Goal: Task Accomplishment & Management: Use online tool/utility

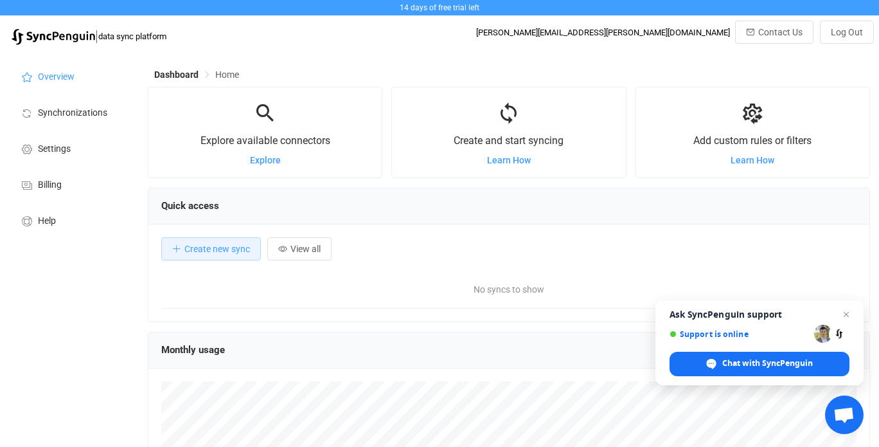
scroll to position [249, 723]
click at [224, 241] on button "Create new sync" at bounding box center [211, 248] width 100 height 23
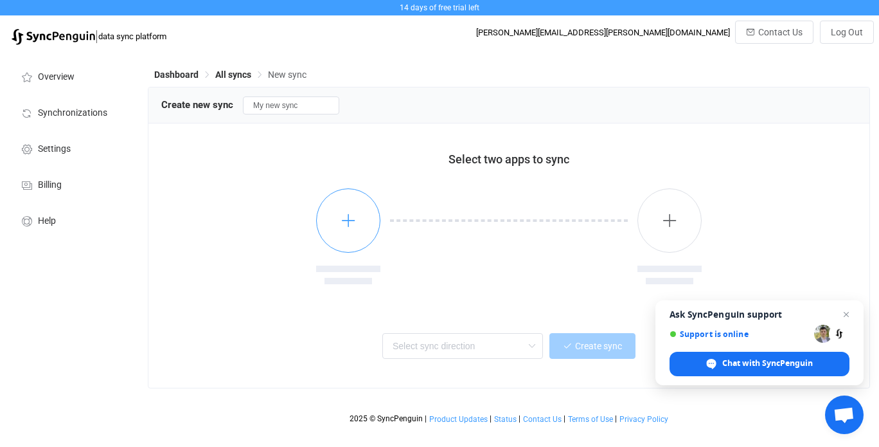
click at [354, 218] on icon "button" at bounding box center [349, 220] width 16 height 16
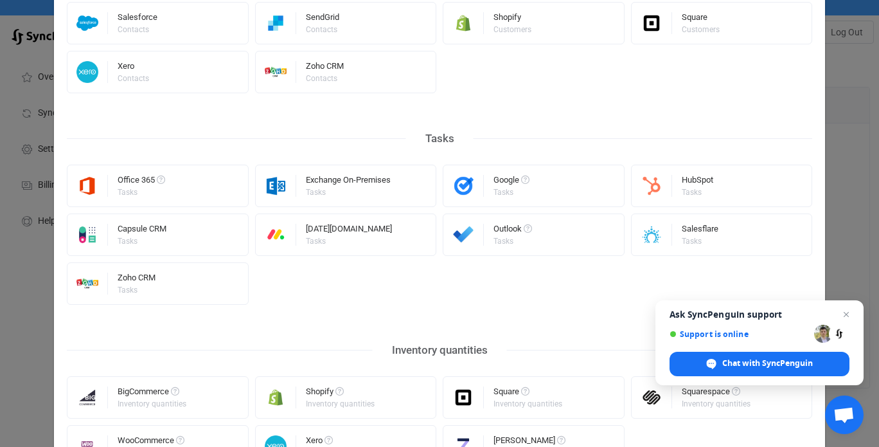
scroll to position [622, 0]
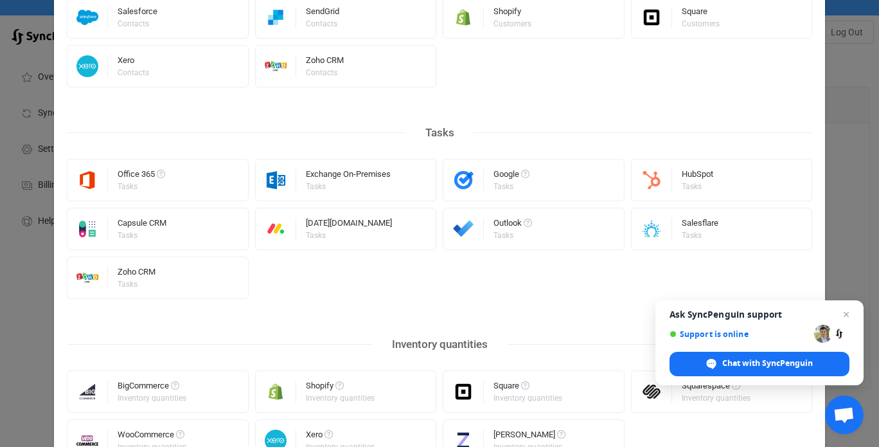
drag, startPoint x: 849, startPoint y: 312, endPoint x: 832, endPoint y: 310, distance: 16.9
click at [847, 312] on span "Close chat" at bounding box center [846, 314] width 15 height 15
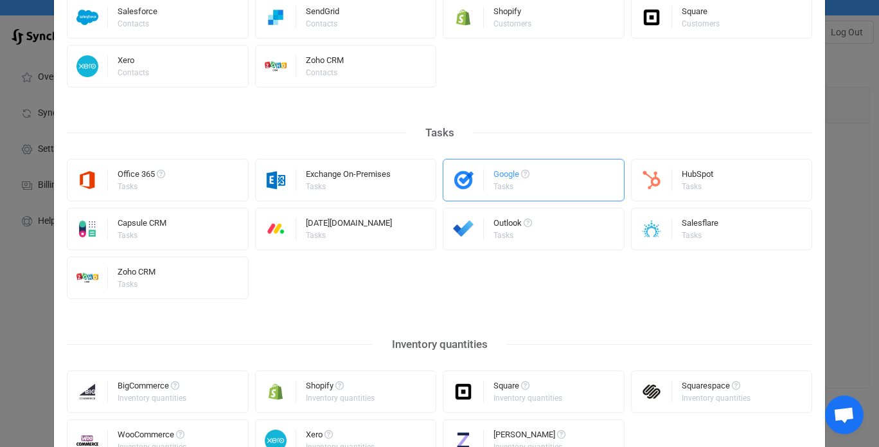
click at [497, 178] on div "Google" at bounding box center [512, 176] width 36 height 13
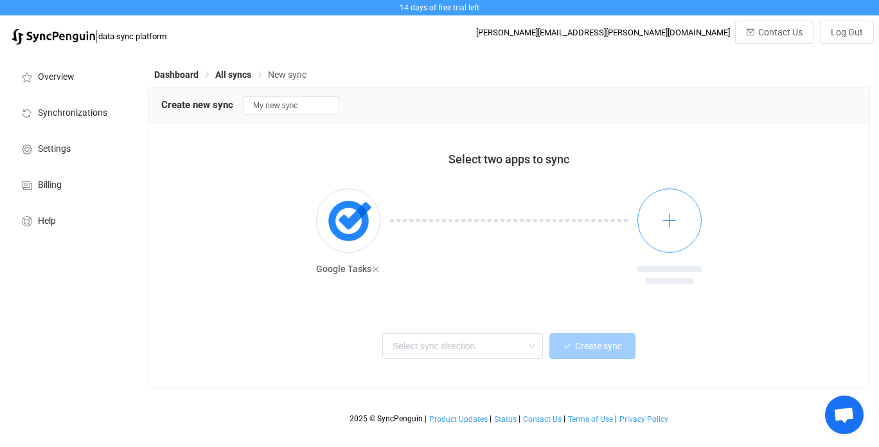
click at [671, 225] on icon "button" at bounding box center [670, 220] width 16 height 16
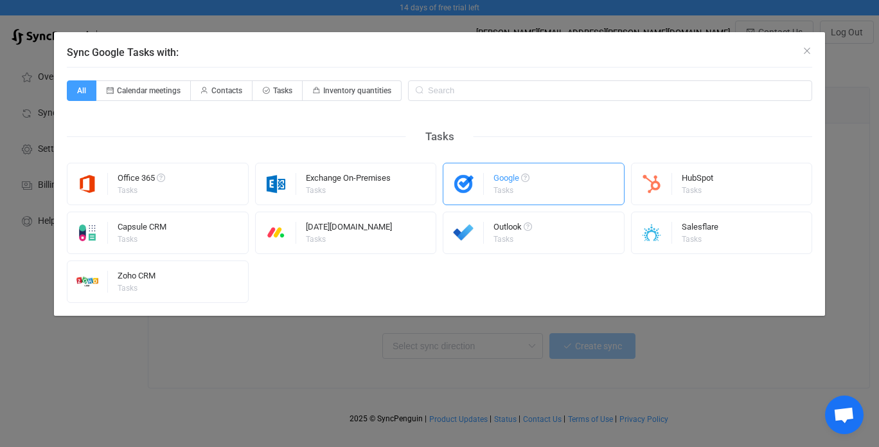
click at [516, 186] on div "Google" at bounding box center [512, 180] width 36 height 13
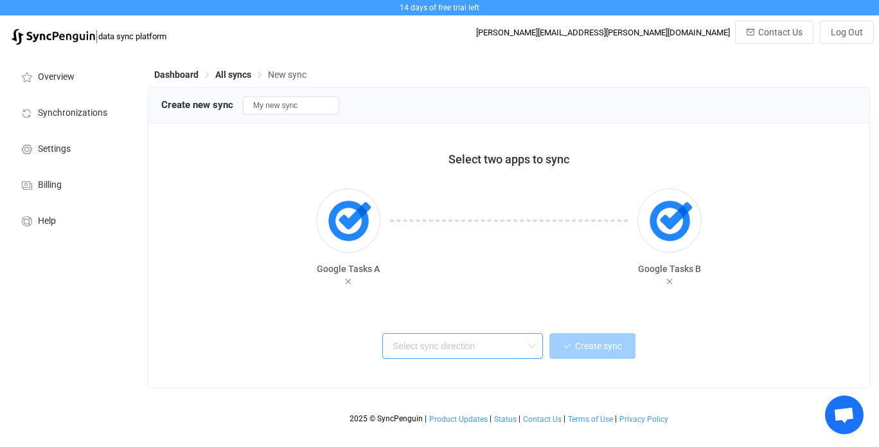
click at [437, 350] on input "text" at bounding box center [462, 346] width 161 height 26
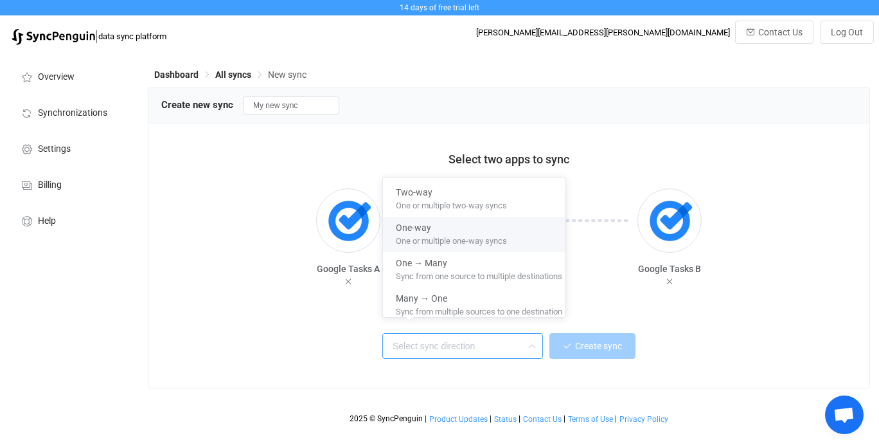
click at [446, 241] on span "One or multiple one-way syncs" at bounding box center [451, 238] width 111 height 14
type input "One-way"
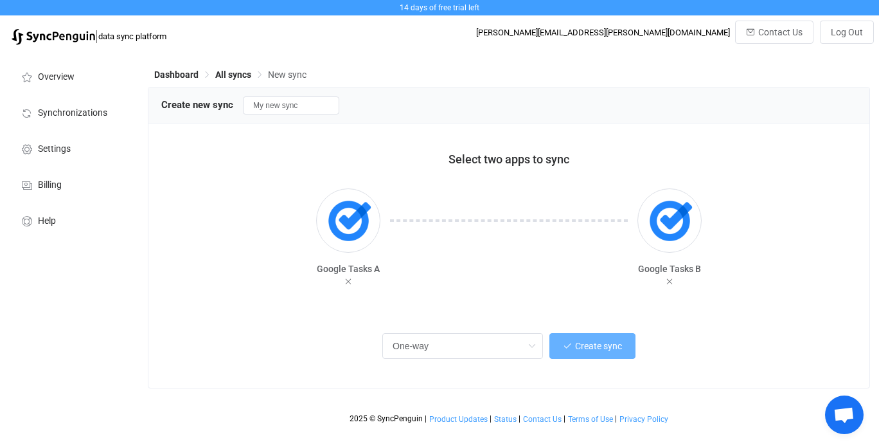
click at [587, 338] on button "Create sync" at bounding box center [593, 346] width 86 height 26
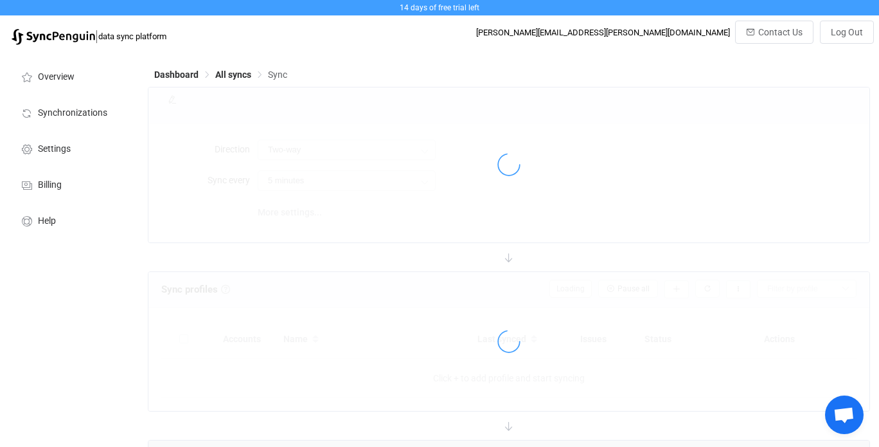
type input "A → B"
type input "10 minutes"
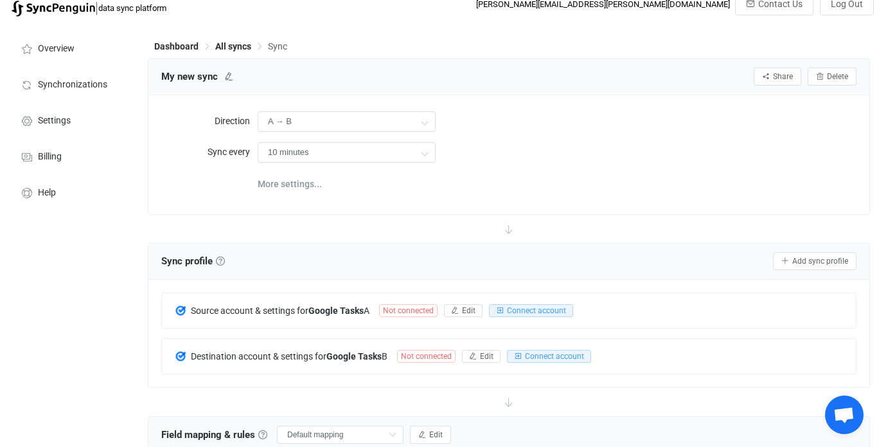
scroll to position [64, 0]
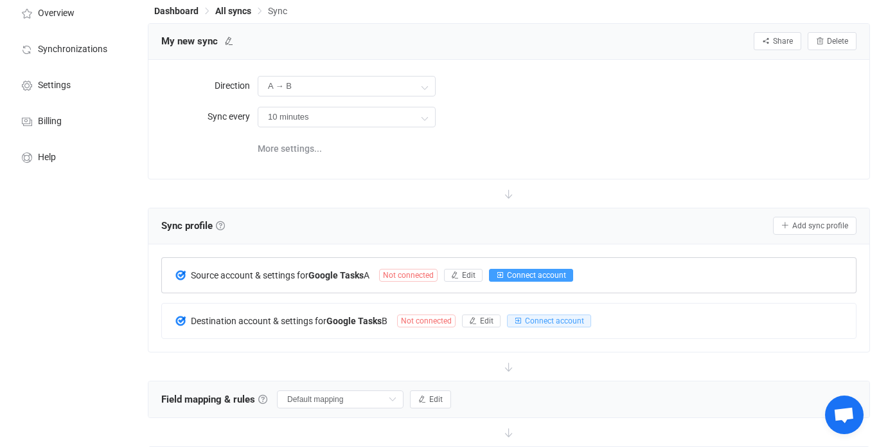
click at [523, 277] on span "Connect account" at bounding box center [536, 275] width 59 height 9
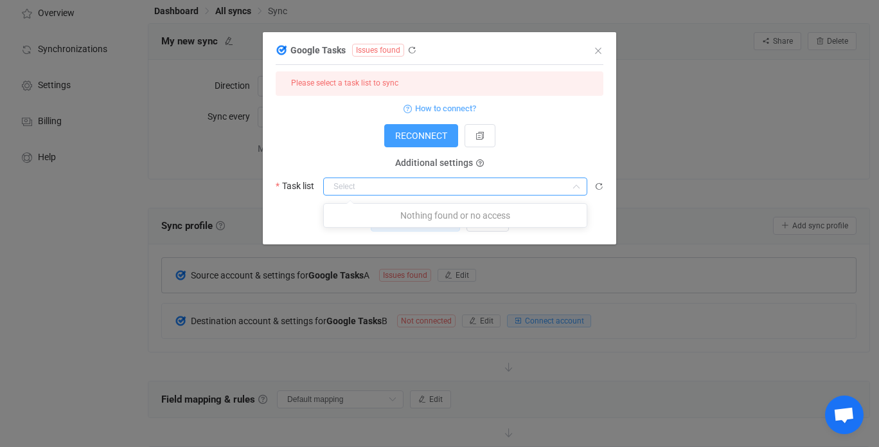
click at [464, 187] on input "dialog" at bounding box center [455, 186] width 264 height 18
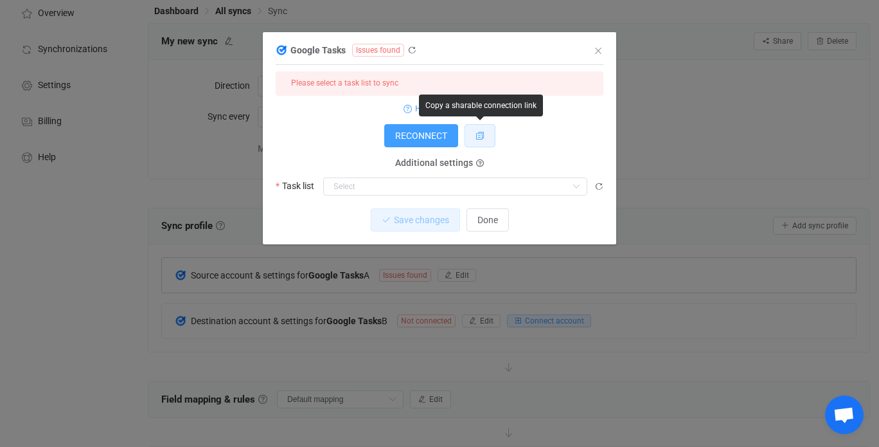
click at [483, 136] on icon "dialog" at bounding box center [480, 135] width 9 height 9
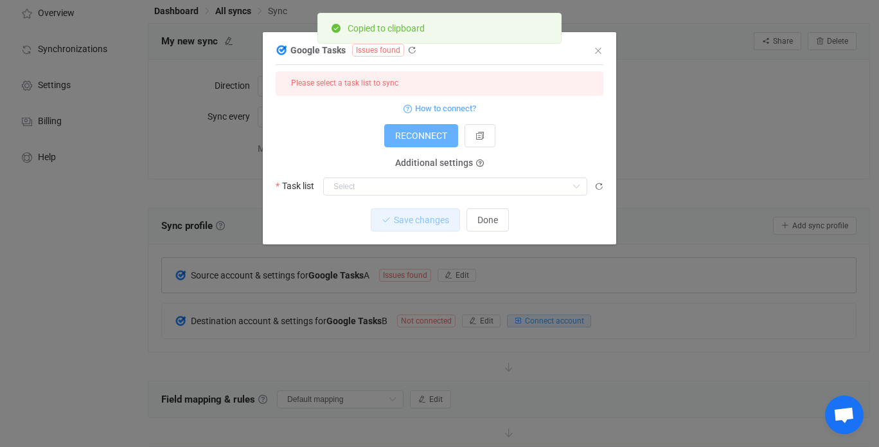
click at [436, 138] on span "RECONNECT" at bounding box center [421, 135] width 52 height 10
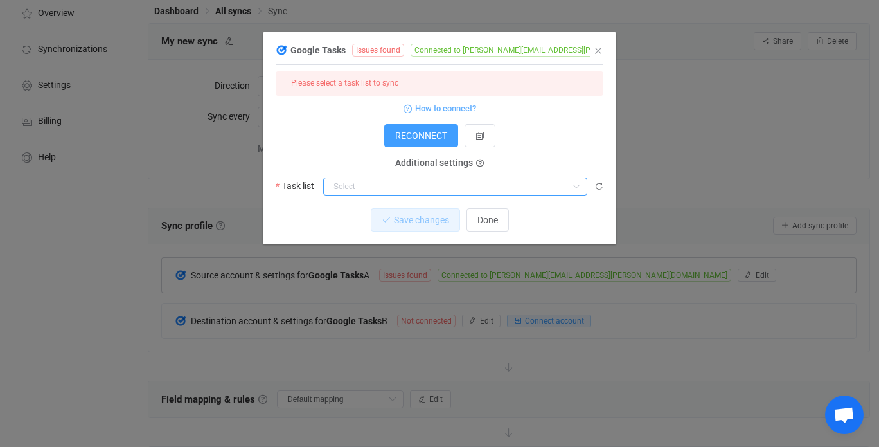
click at [431, 181] on input "dialog" at bounding box center [455, 186] width 264 height 18
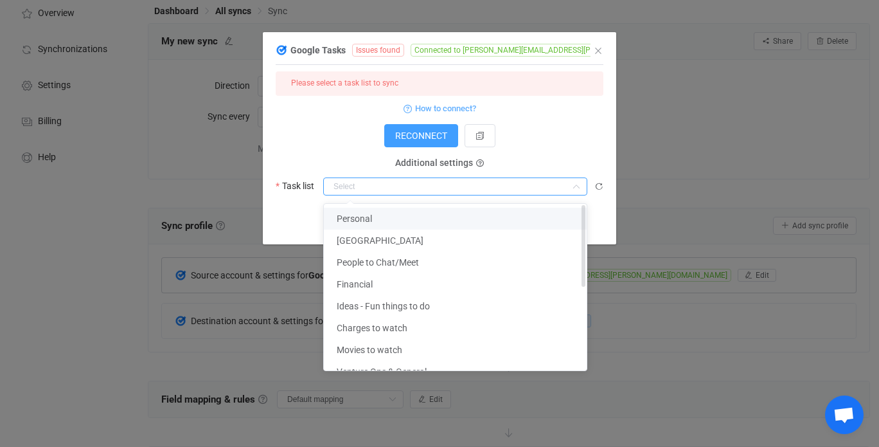
click at [399, 223] on li "Personal" at bounding box center [460, 219] width 273 height 22
type input "Personal"
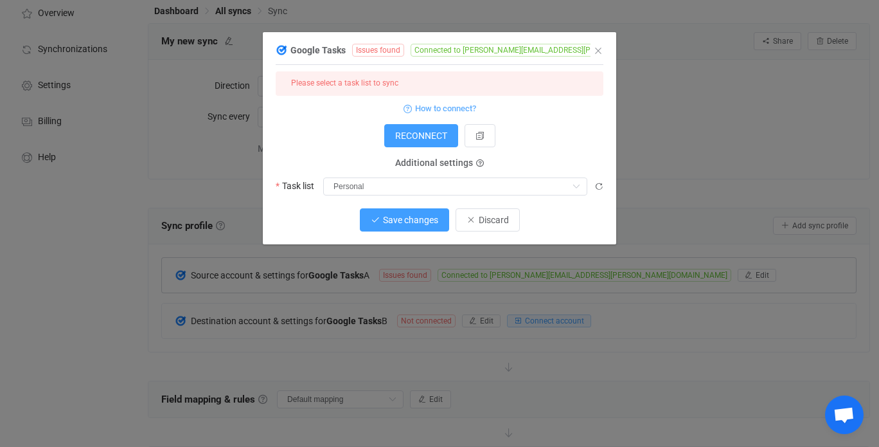
click at [410, 224] on span "Save changes" at bounding box center [410, 220] width 55 height 10
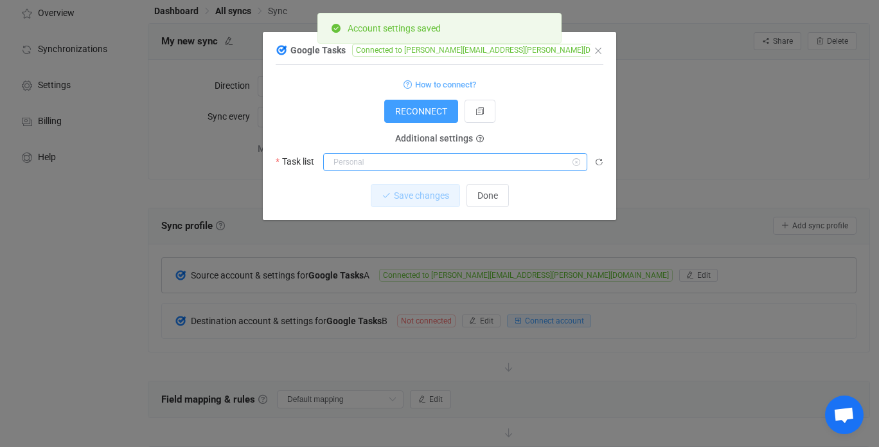
click at [399, 164] on input "dialog" at bounding box center [455, 162] width 264 height 18
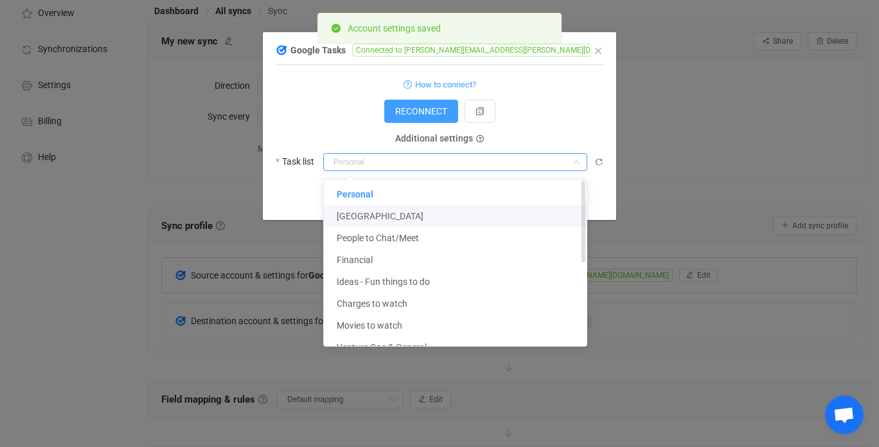
click at [406, 219] on li "[GEOGRAPHIC_DATA]" at bounding box center [460, 216] width 273 height 22
type input "[GEOGRAPHIC_DATA]"
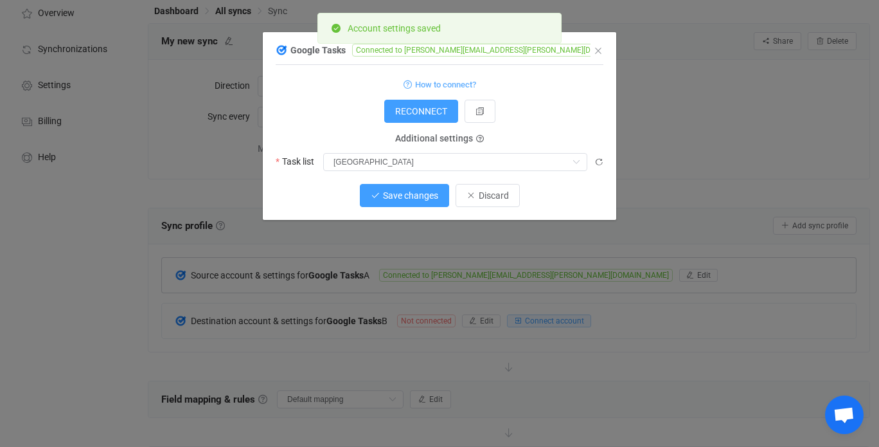
click at [414, 192] on span "Save changes" at bounding box center [410, 195] width 55 height 10
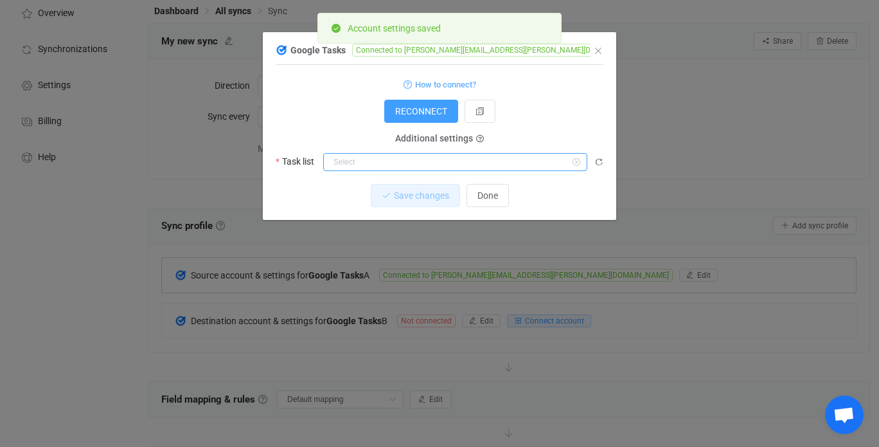
click at [391, 166] on input "dialog" at bounding box center [455, 162] width 264 height 18
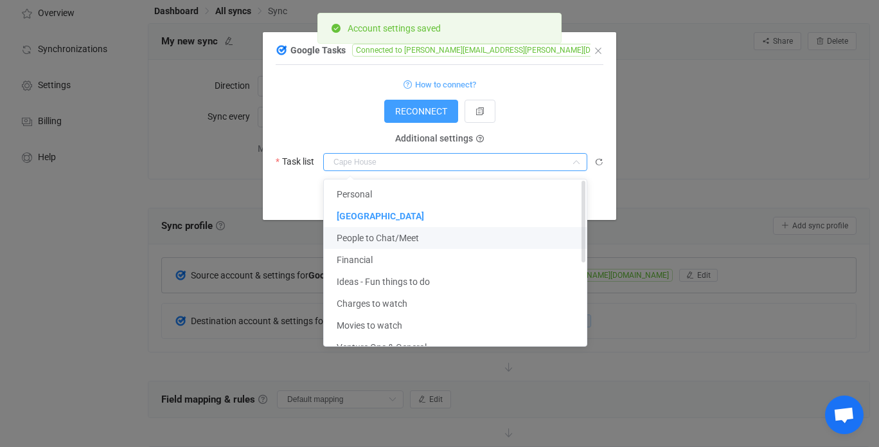
click at [410, 235] on span "People to Chat/Meet" at bounding box center [378, 238] width 82 height 10
type input "People to Chat/Meet"
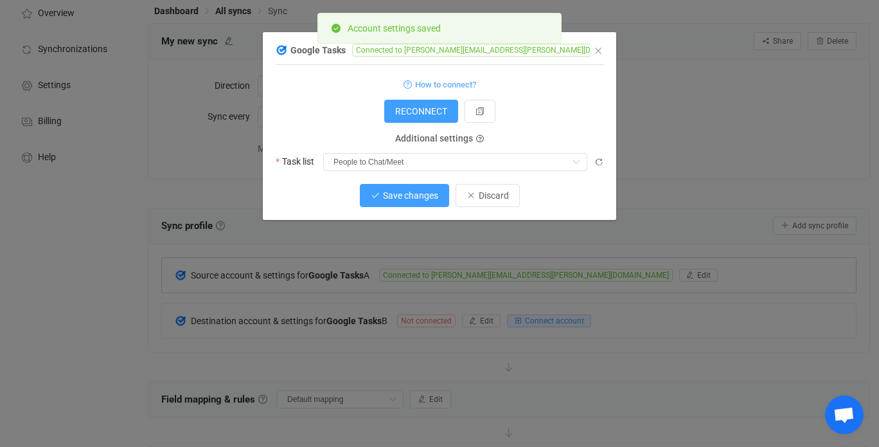
click at [413, 196] on span "Save changes" at bounding box center [410, 195] width 55 height 10
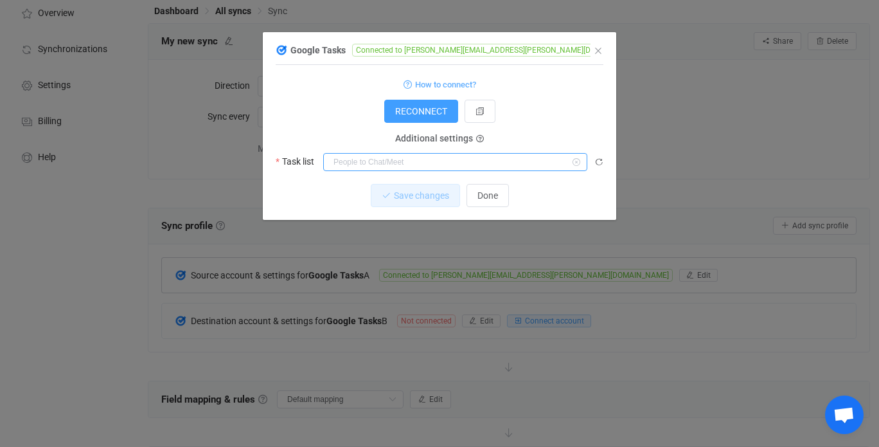
click at [401, 159] on input "dialog" at bounding box center [455, 162] width 264 height 18
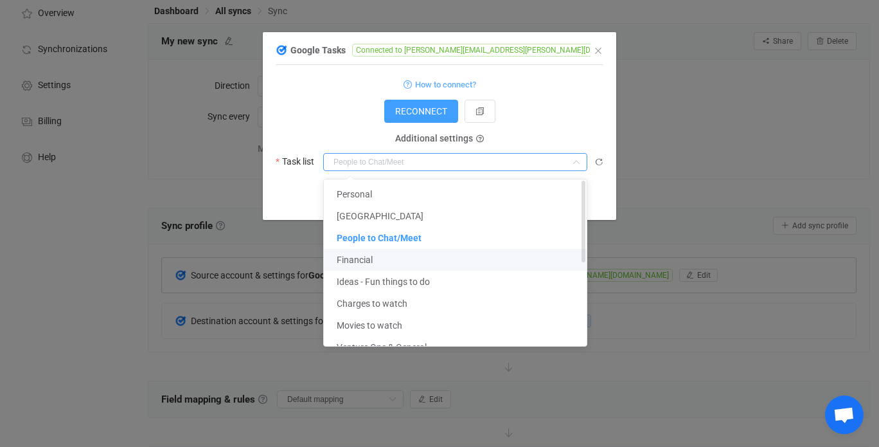
click at [393, 258] on li "Financial" at bounding box center [460, 260] width 273 height 22
type input "Financial"
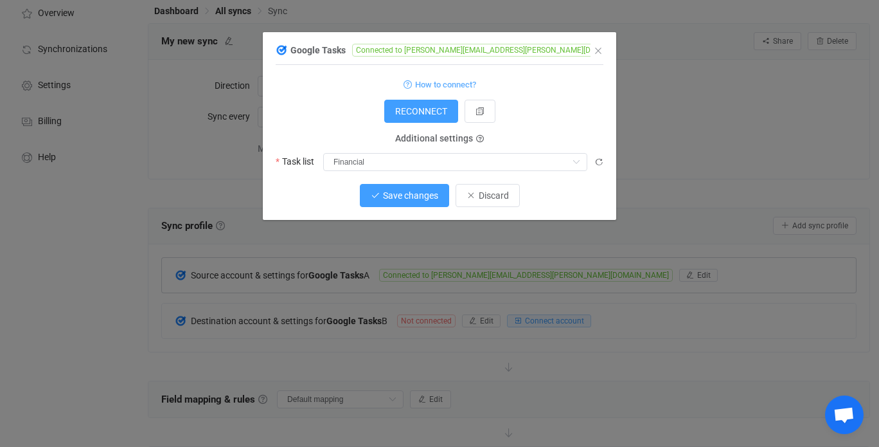
click at [407, 193] on span "Save changes" at bounding box center [410, 195] width 55 height 10
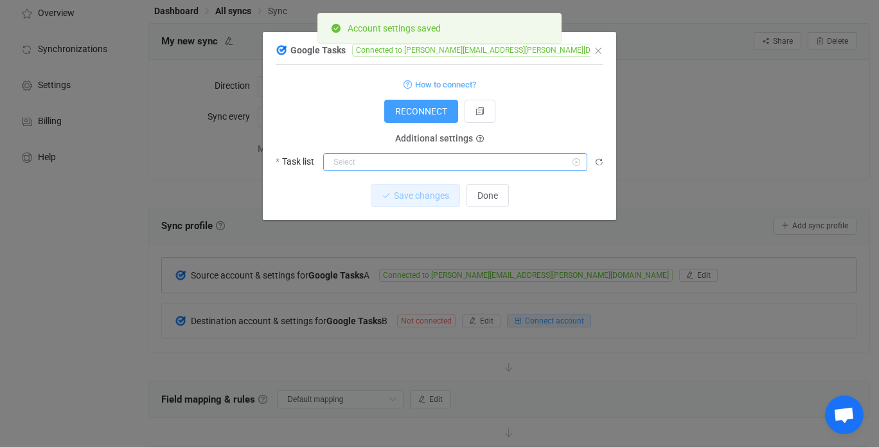
click at [402, 167] on input "dialog" at bounding box center [455, 162] width 264 height 18
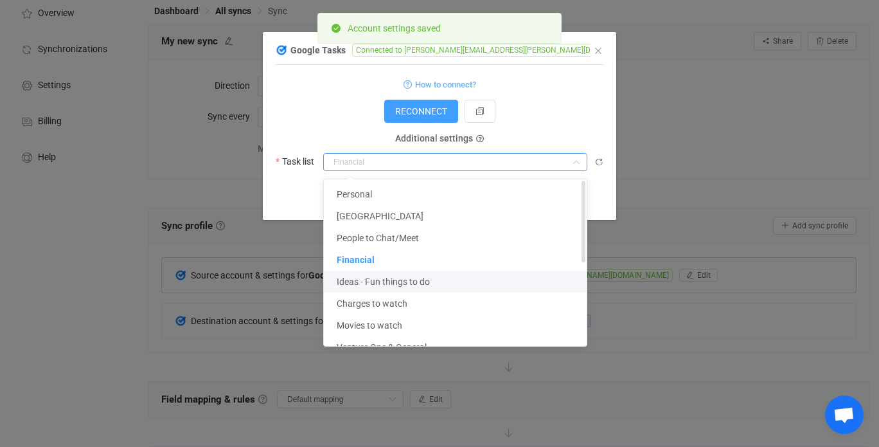
click at [402, 283] on span "Ideas - Fun things to do" at bounding box center [383, 281] width 93 height 10
type input "Ideas - Fun things to do"
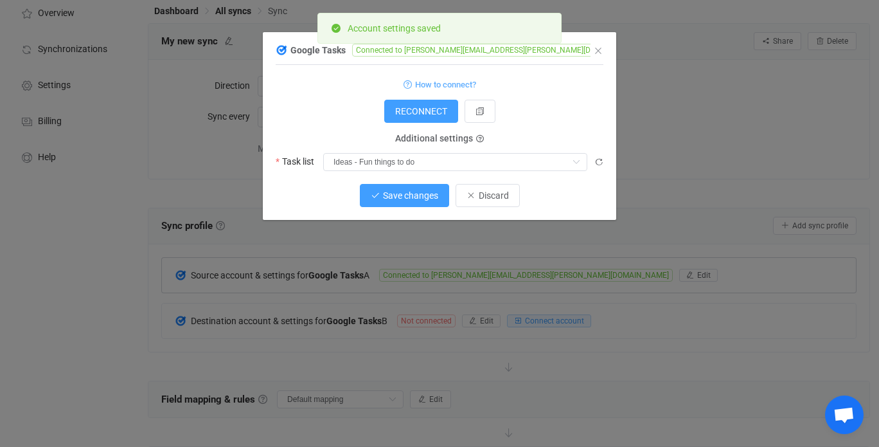
click at [394, 190] on span "Save changes" at bounding box center [410, 195] width 55 height 10
click at [409, 165] on input "dialog" at bounding box center [455, 162] width 264 height 18
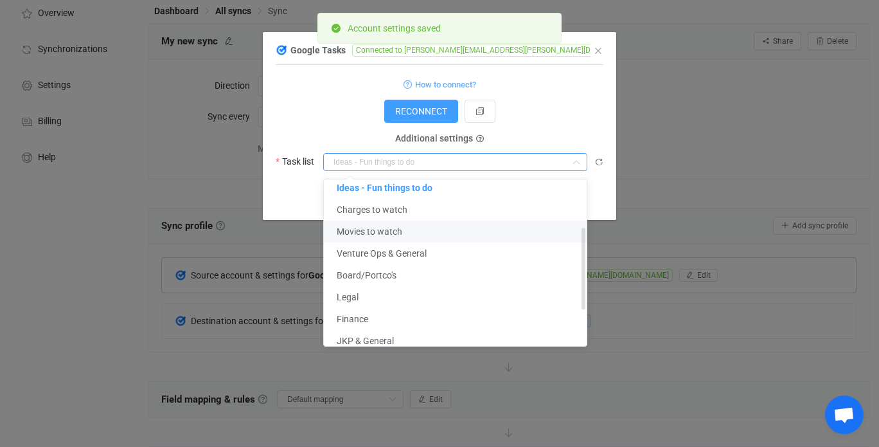
scroll to position [96, 0]
click at [397, 213] on li "Charges to watch" at bounding box center [460, 207] width 273 height 22
type input "Charges to watch"
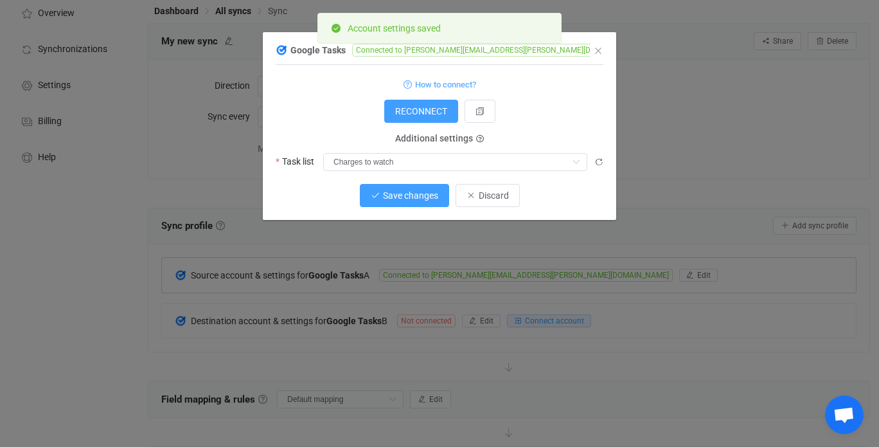
click at [399, 192] on span "Save changes" at bounding box center [410, 195] width 55 height 10
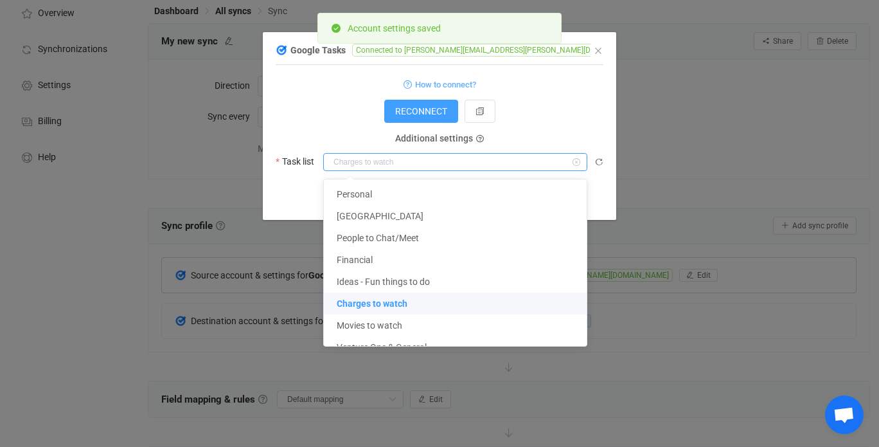
click at [397, 161] on input "dialog" at bounding box center [455, 162] width 264 height 18
click at [405, 323] on li "Movies to watch" at bounding box center [460, 325] width 273 height 22
type input "Movies to watch"
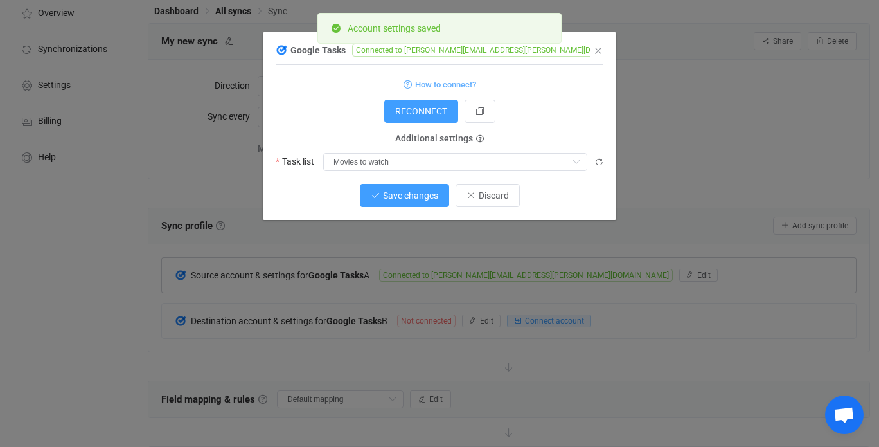
click at [415, 202] on button "Save changes" at bounding box center [404, 195] width 89 height 23
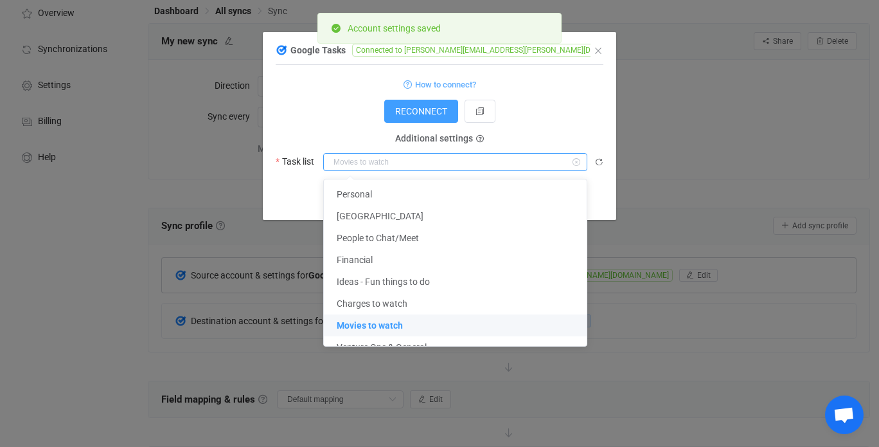
click at [406, 163] on input "dialog" at bounding box center [455, 162] width 264 height 18
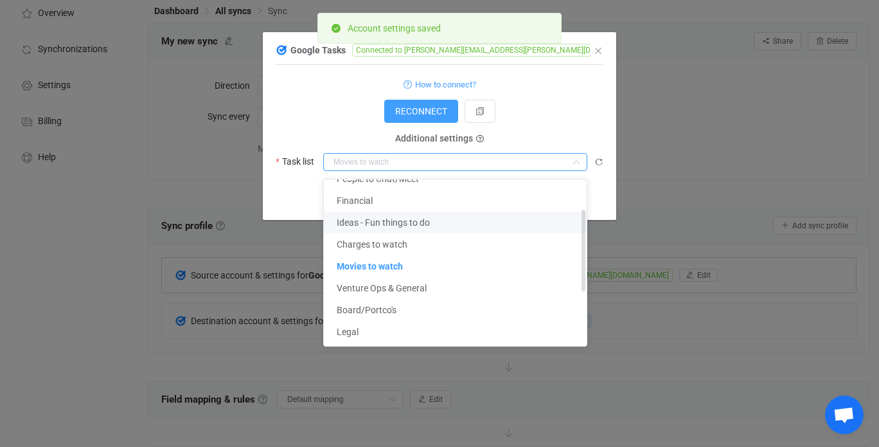
scroll to position [113, 0]
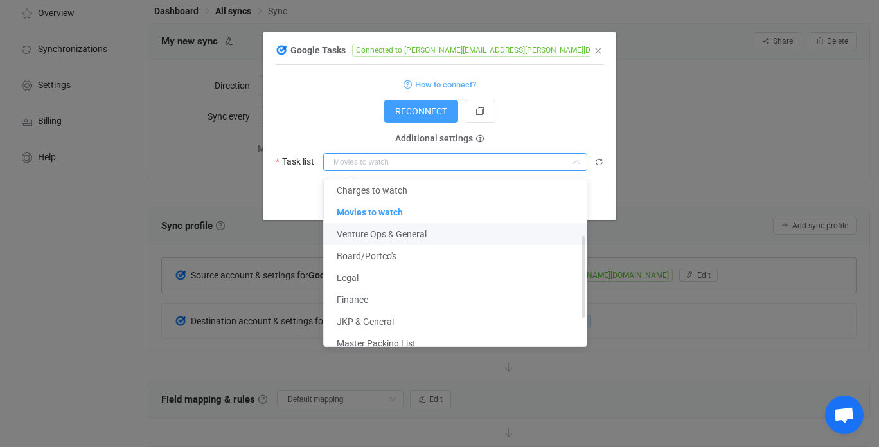
click at [399, 238] on span "Venture Ops & General" at bounding box center [382, 234] width 90 height 10
type input "Venture Ops & General"
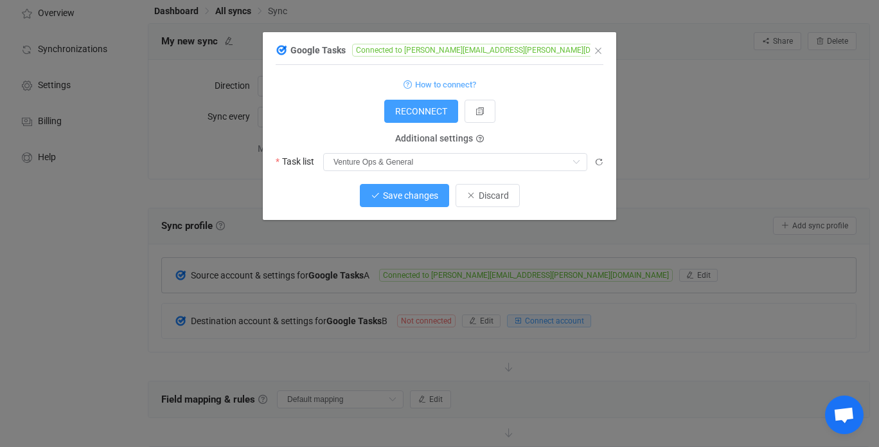
click at [401, 200] on span "Save changes" at bounding box center [410, 195] width 55 height 10
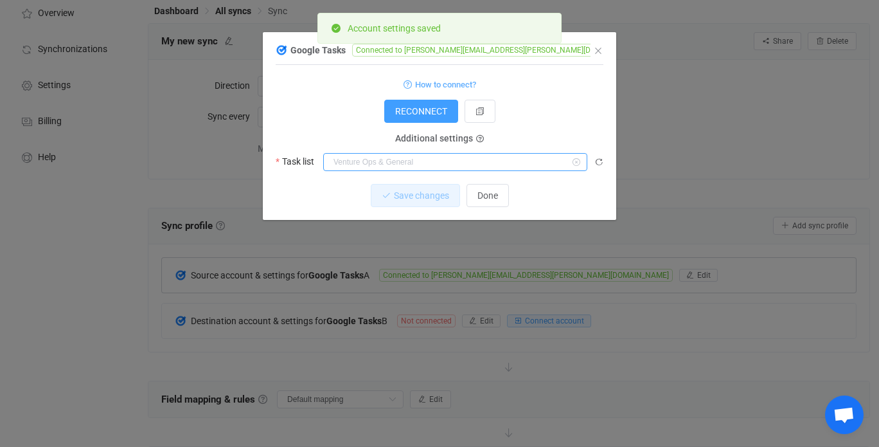
click at [404, 163] on input "dialog" at bounding box center [455, 162] width 264 height 18
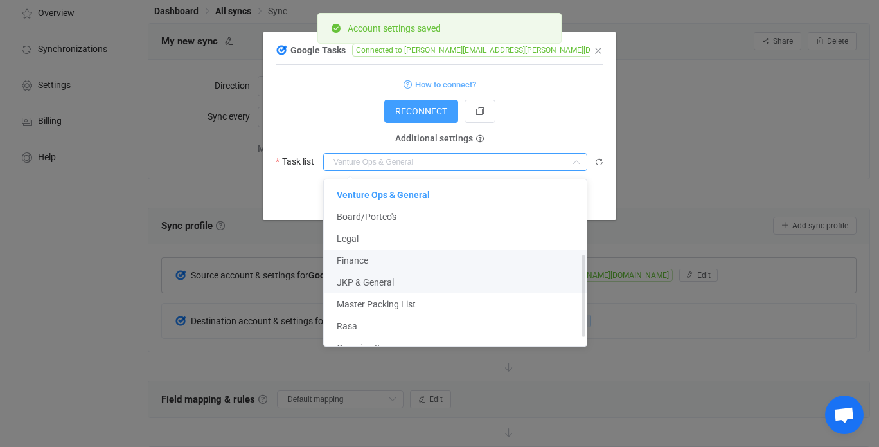
scroll to position [154, 0]
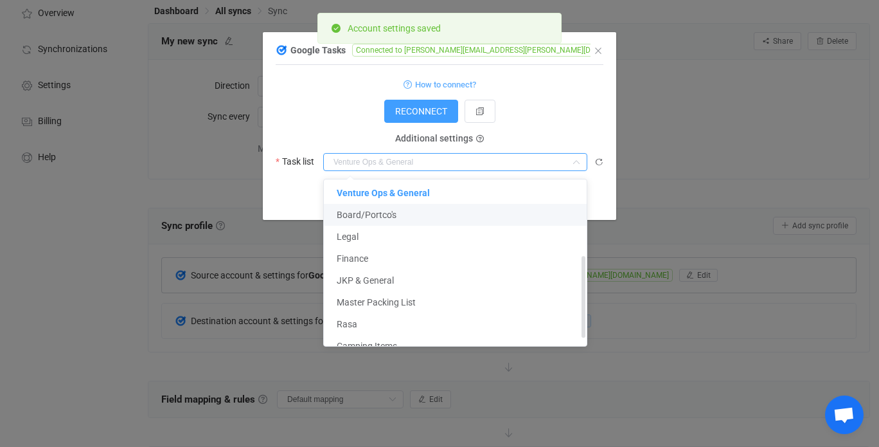
click at [376, 217] on span "Board/Portco's" at bounding box center [367, 215] width 60 height 10
type input "Board/Portco's"
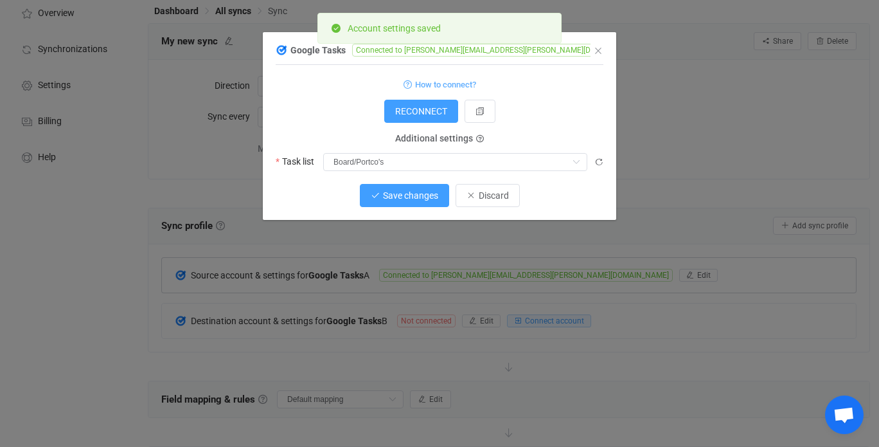
click at [391, 199] on span "Save changes" at bounding box center [410, 195] width 55 height 10
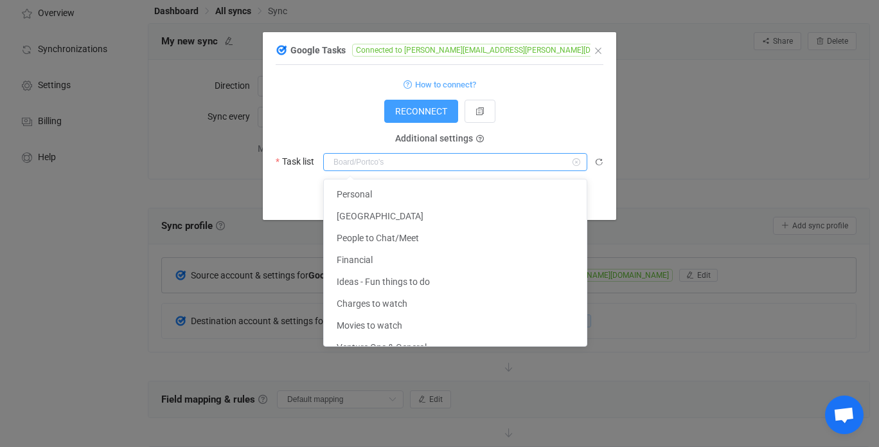
click at [389, 161] on input "dialog" at bounding box center [455, 162] width 264 height 18
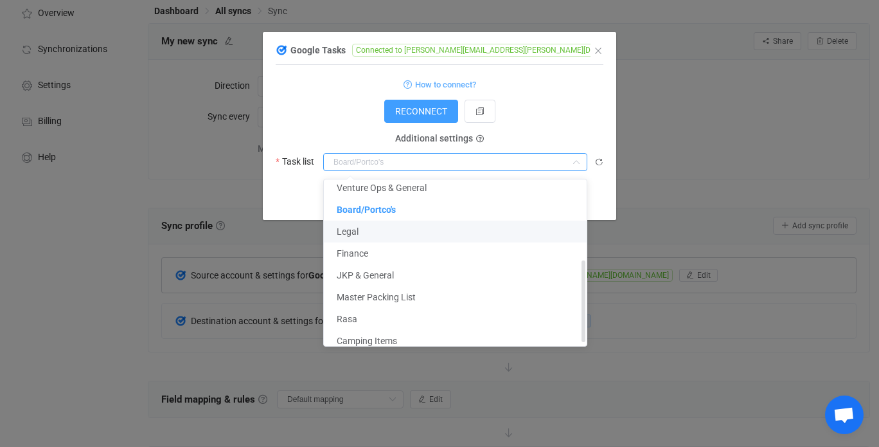
scroll to position [169, 0]
click at [395, 292] on span "Master Packing List" at bounding box center [376, 297] width 79 height 10
type input "Master Packing List"
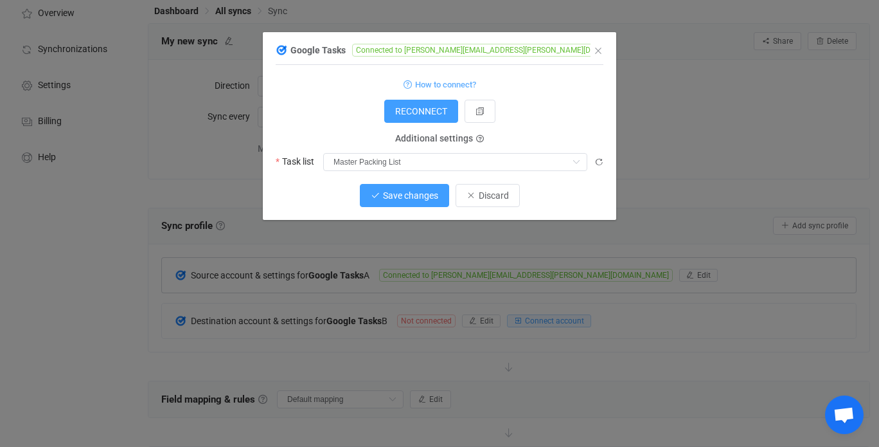
click at [388, 202] on button "Save changes" at bounding box center [404, 195] width 89 height 23
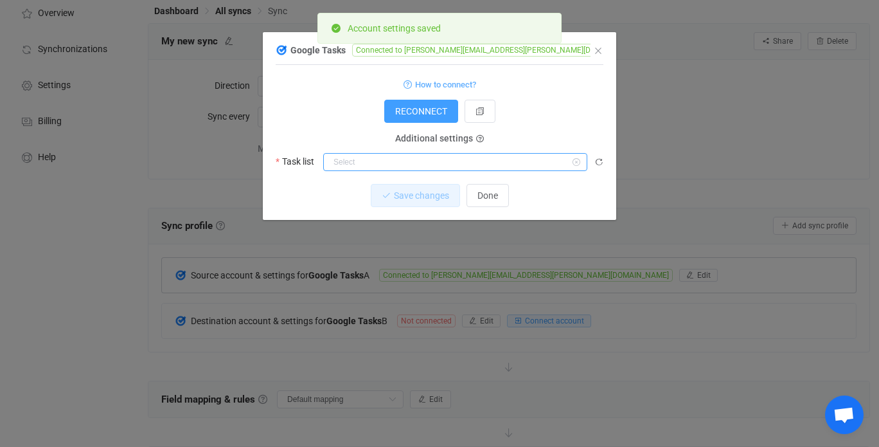
click at [395, 163] on input "dialog" at bounding box center [455, 162] width 264 height 18
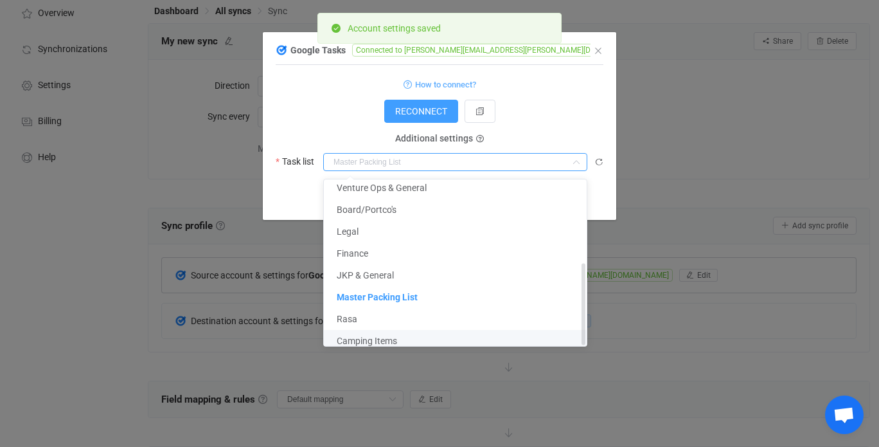
click at [388, 330] on li "Camping Items" at bounding box center [460, 341] width 273 height 22
type input "Camping Items"
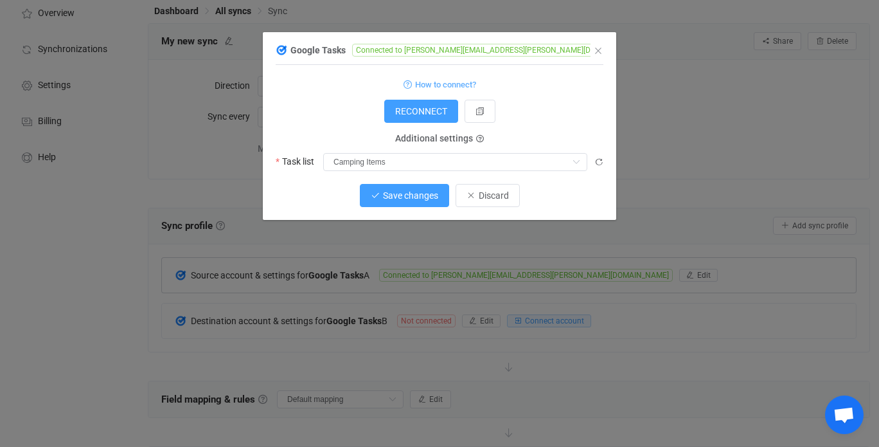
click at [406, 198] on span "Save changes" at bounding box center [410, 195] width 55 height 10
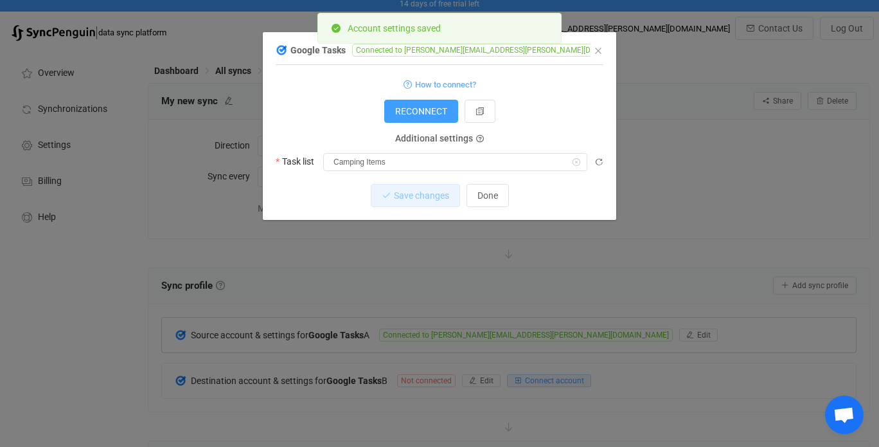
scroll to position [0, 0]
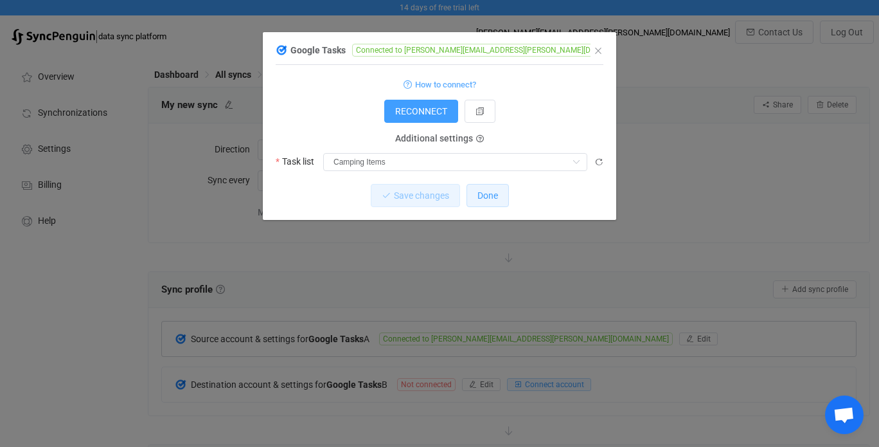
click at [489, 199] on span "Done" at bounding box center [488, 195] width 21 height 10
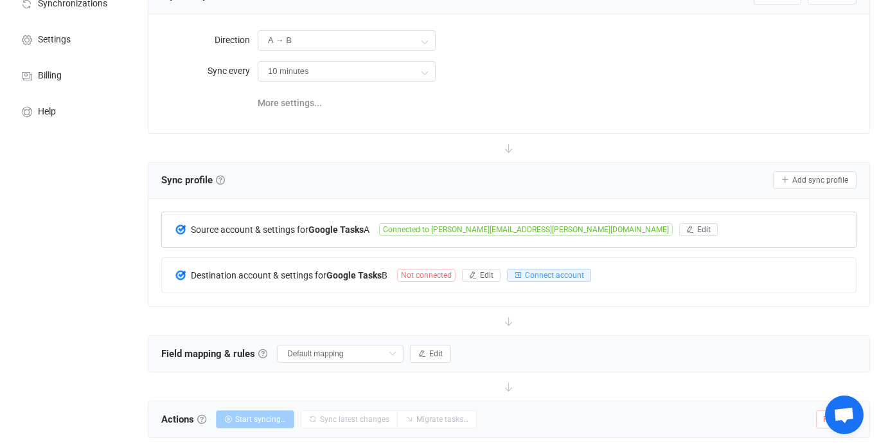
scroll to position [167, 0]
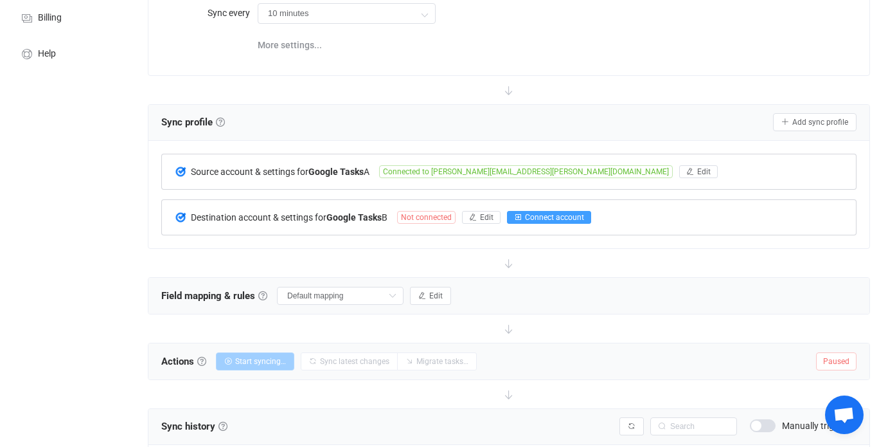
click at [530, 215] on span "Connect account" at bounding box center [554, 217] width 59 height 9
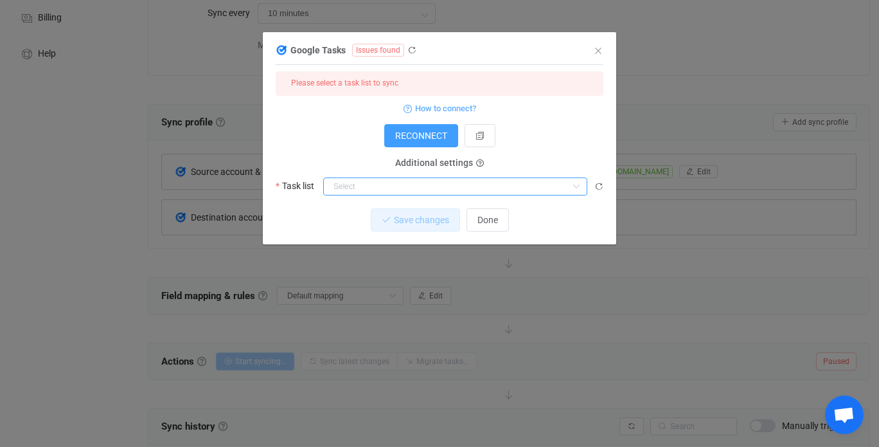
click at [411, 190] on input "dialog" at bounding box center [455, 186] width 264 height 18
click at [488, 225] on span "Done" at bounding box center [488, 220] width 21 height 10
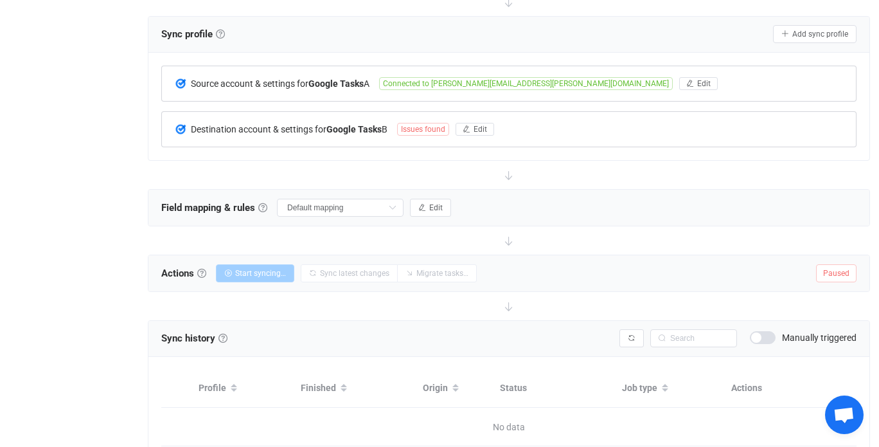
scroll to position [261, 0]
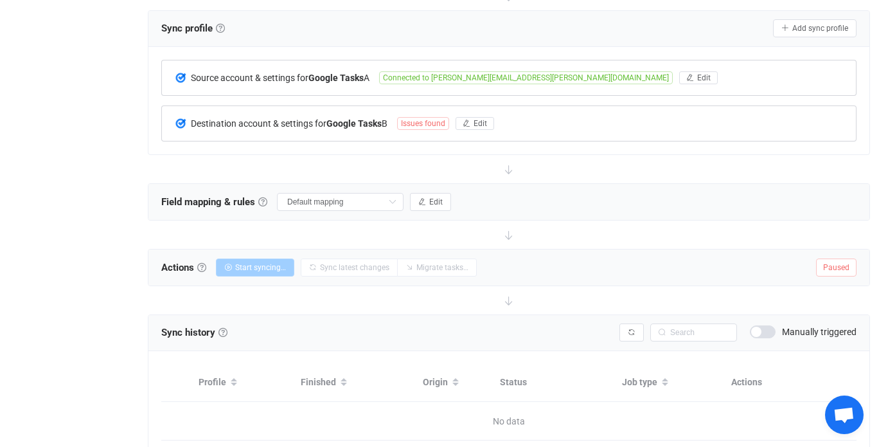
click at [843, 265] on span "Paused" at bounding box center [836, 267] width 40 height 18
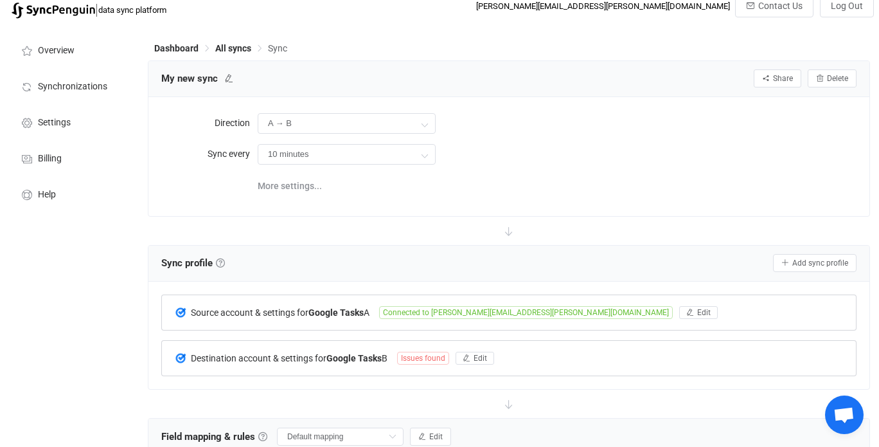
scroll to position [12, 0]
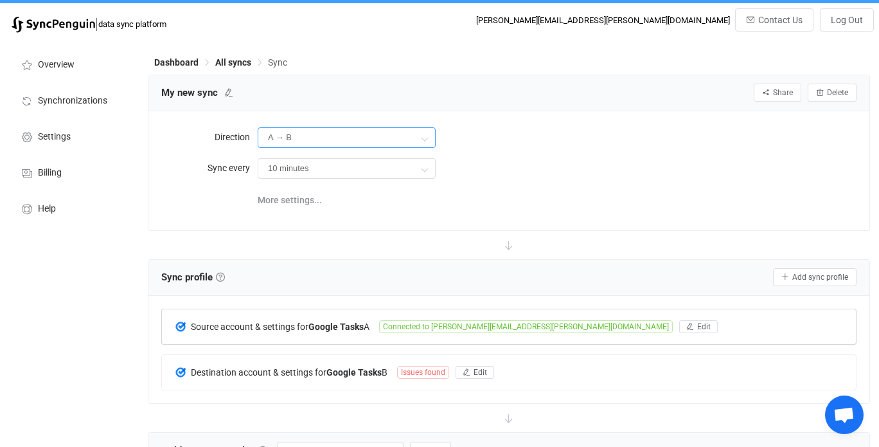
click at [408, 135] on input "A → B" at bounding box center [347, 137] width 178 height 21
click at [492, 170] on div "10 minutes 10 minutes 15 minutes 30 minutes 1 hour 2 hours 4 hours 8 hours 12 h…" at bounding box center [557, 168] width 599 height 26
click at [411, 135] on input "A → B" at bounding box center [347, 137] width 178 height 21
click at [477, 160] on div "10 minutes 10 minutes 15 minutes 30 minutes 1 hour 2 hours 4 hours 8 hours 12 h…" at bounding box center [557, 168] width 599 height 26
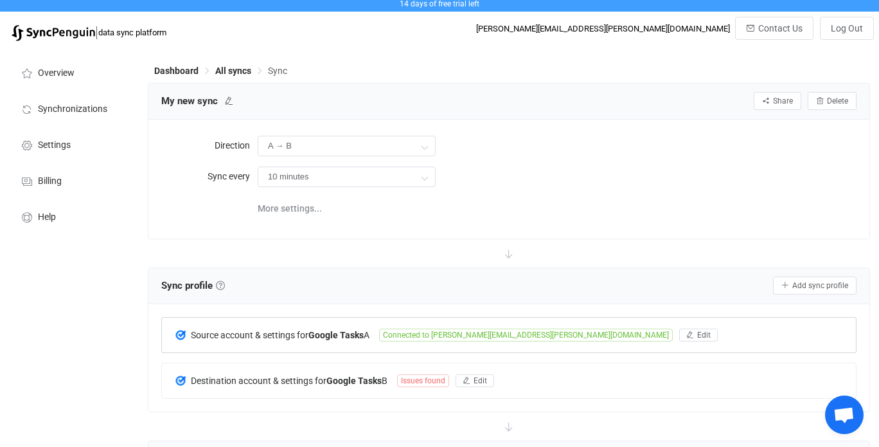
scroll to position [0, 0]
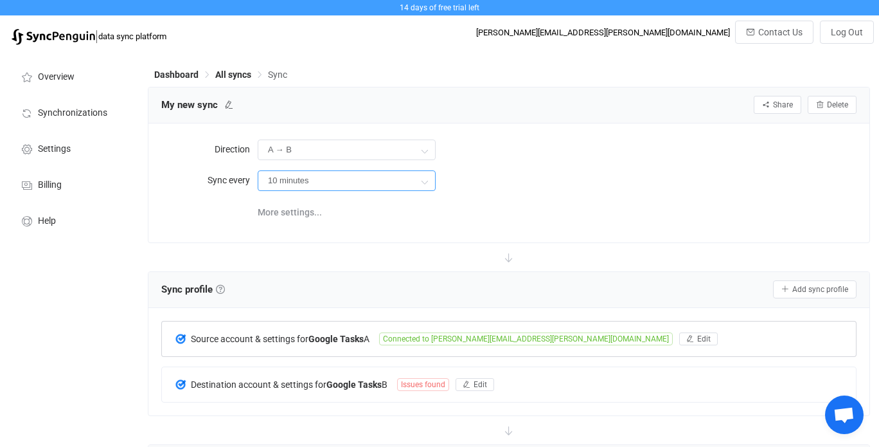
click at [377, 184] on input "10 minutes" at bounding box center [347, 180] width 178 height 21
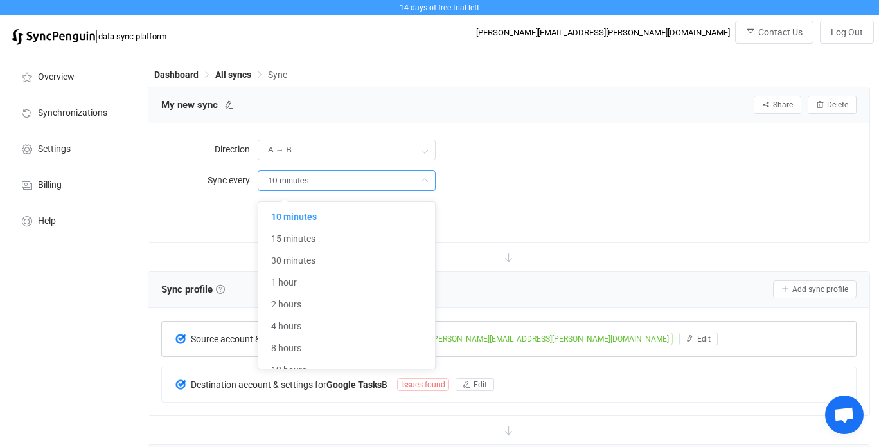
click at [528, 205] on div "More settings..." at bounding box center [557, 211] width 599 height 26
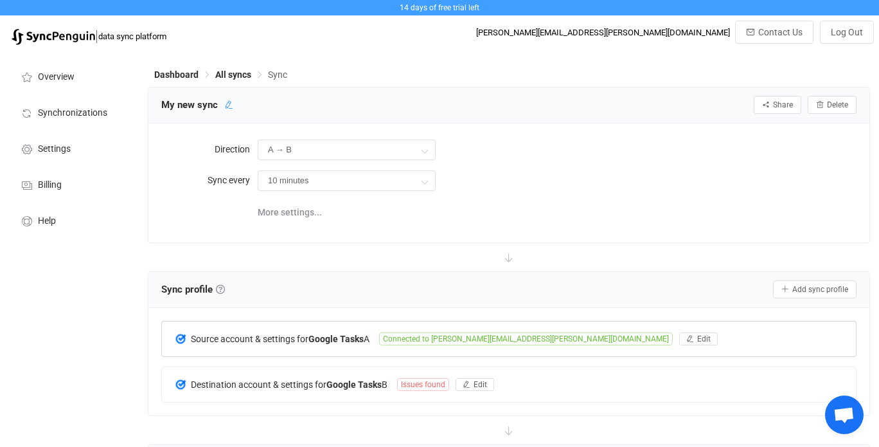
click at [224, 107] on icon at bounding box center [228, 104] width 9 height 9
click at [242, 105] on input "My new sync" at bounding box center [216, 104] width 122 height 19
click at [296, 107] on icon at bounding box center [300, 104] width 9 height 9
click at [370, 145] on input "A → B" at bounding box center [347, 149] width 178 height 21
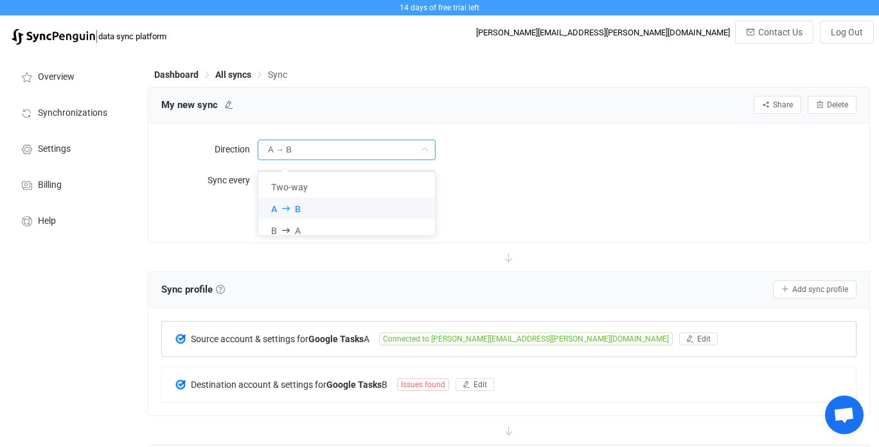
click at [314, 211] on li "A B" at bounding box center [351, 208] width 186 height 22
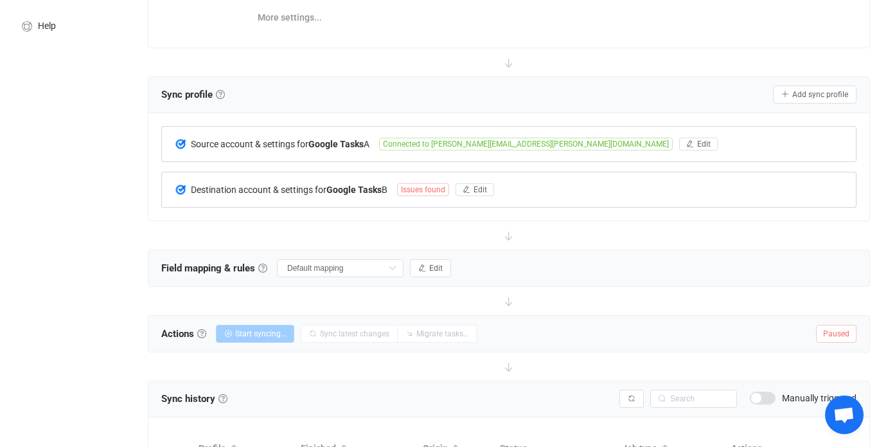
scroll to position [193, 0]
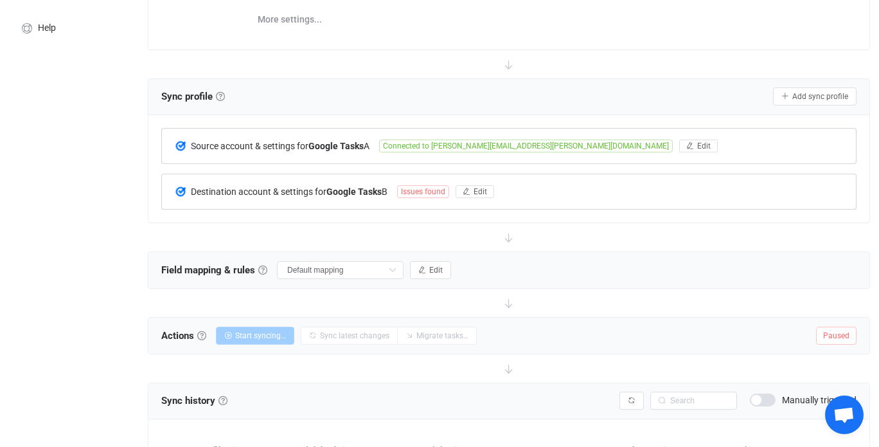
click at [435, 190] on span "Issues found" at bounding box center [423, 191] width 52 height 13
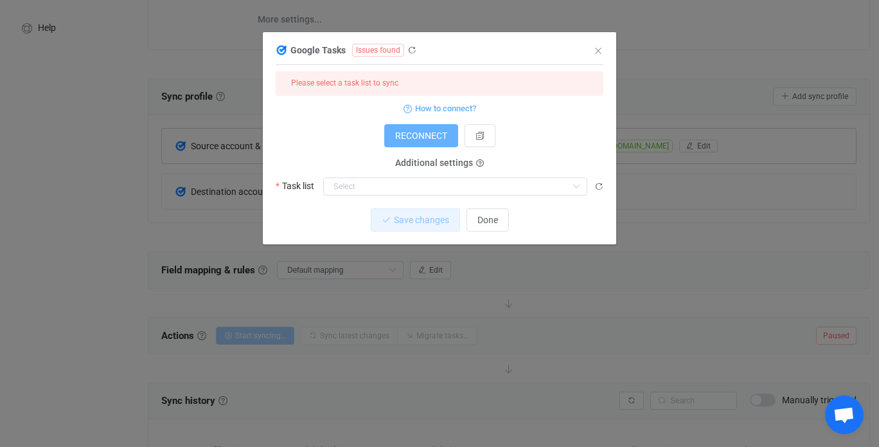
click at [436, 138] on span "RECONNECT" at bounding box center [421, 135] width 52 height 10
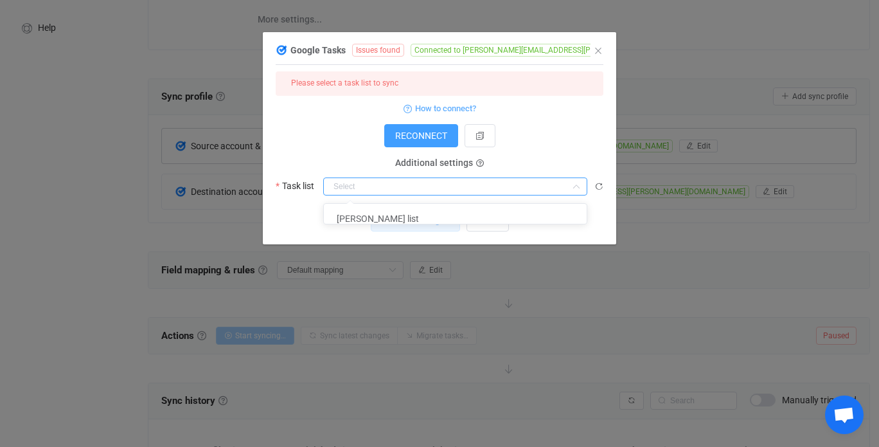
click at [541, 186] on input "dialog" at bounding box center [455, 186] width 264 height 18
click at [442, 220] on li "[PERSON_NAME] list" at bounding box center [460, 219] width 273 height 22
type input "[PERSON_NAME] list"
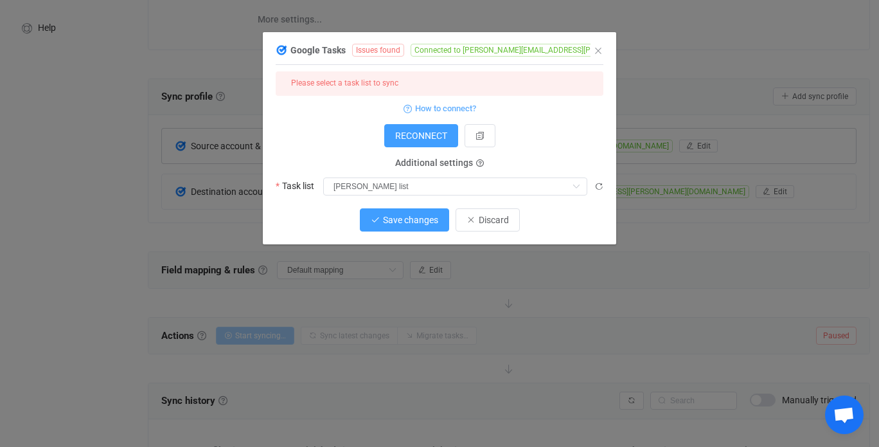
click at [426, 219] on span "Save changes" at bounding box center [410, 220] width 55 height 10
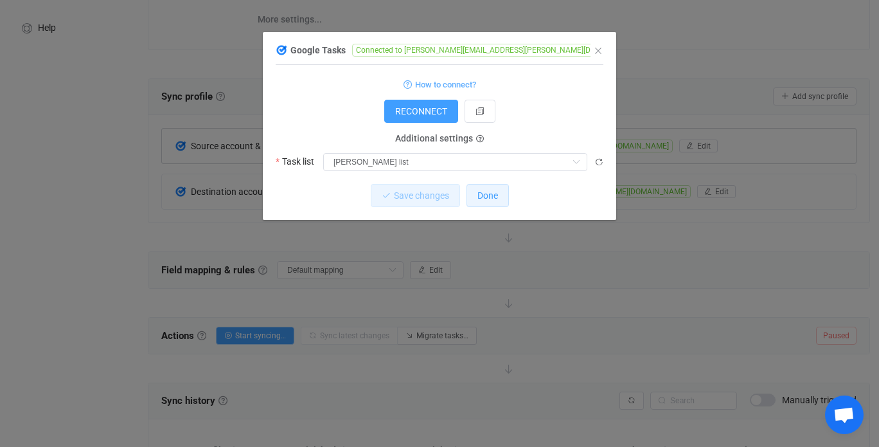
click at [491, 196] on span "Done" at bounding box center [488, 195] width 21 height 10
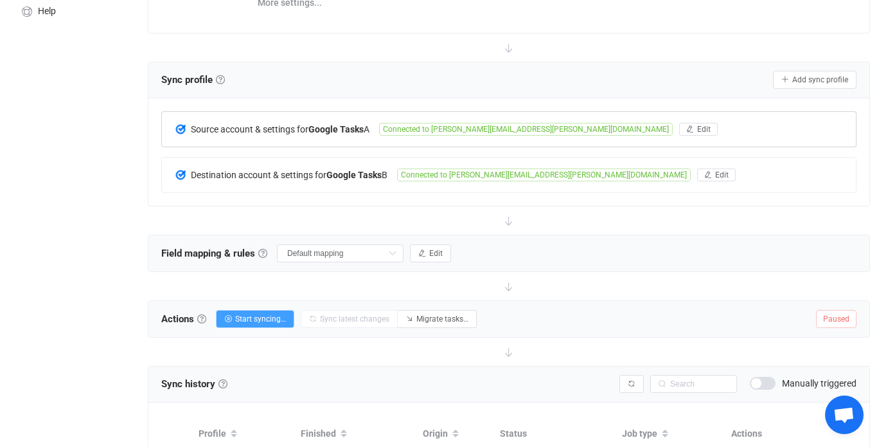
scroll to position [210, 0]
click at [259, 319] on span "Start syncing…" at bounding box center [260, 318] width 51 height 9
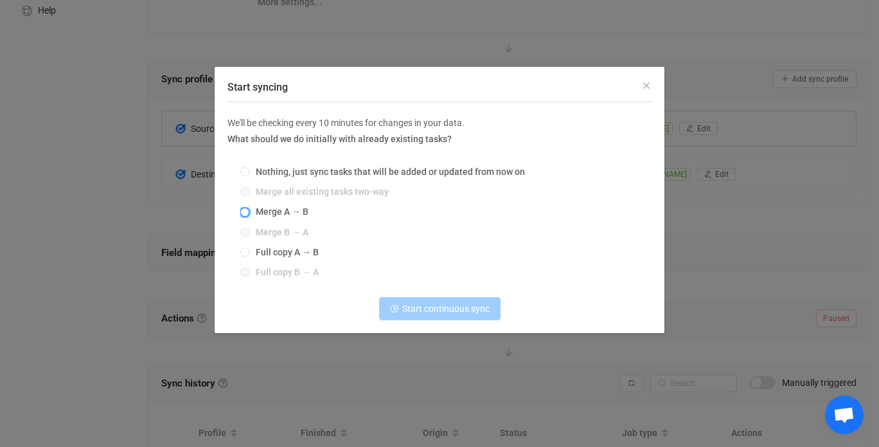
click at [244, 210] on span "Start syncing" at bounding box center [244, 212] width 9 height 9
click at [244, 210] on input "Merge A → B" at bounding box center [244, 213] width 9 height 10
radio input "true"
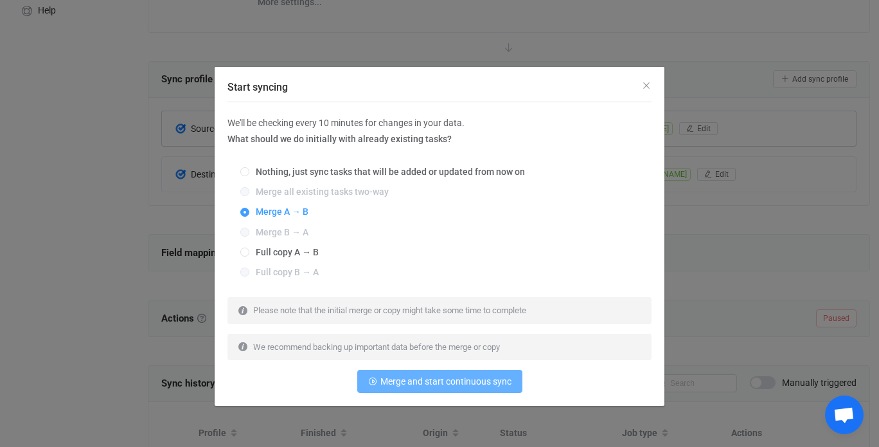
click at [431, 383] on span "Merge and start continuous sync" at bounding box center [446, 381] width 131 height 10
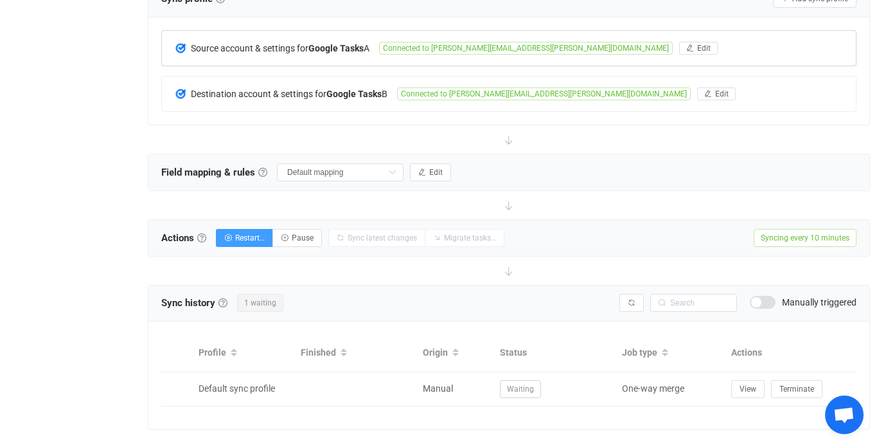
scroll to position [313, 0]
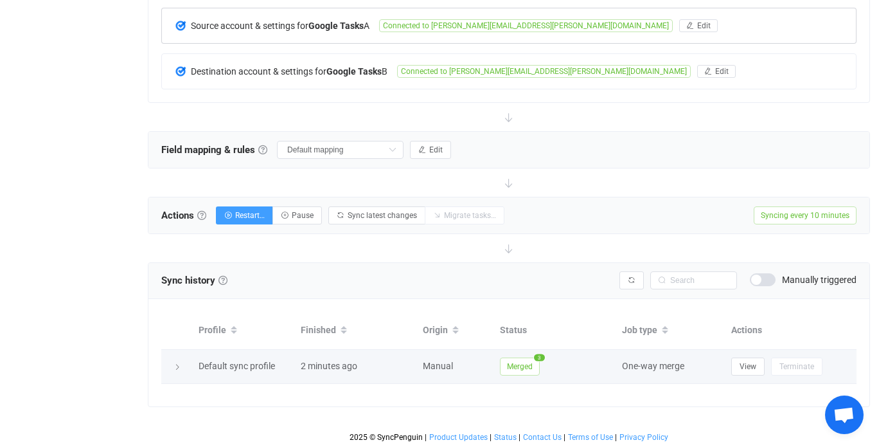
click at [175, 363] on icon at bounding box center [178, 367] width 8 height 8
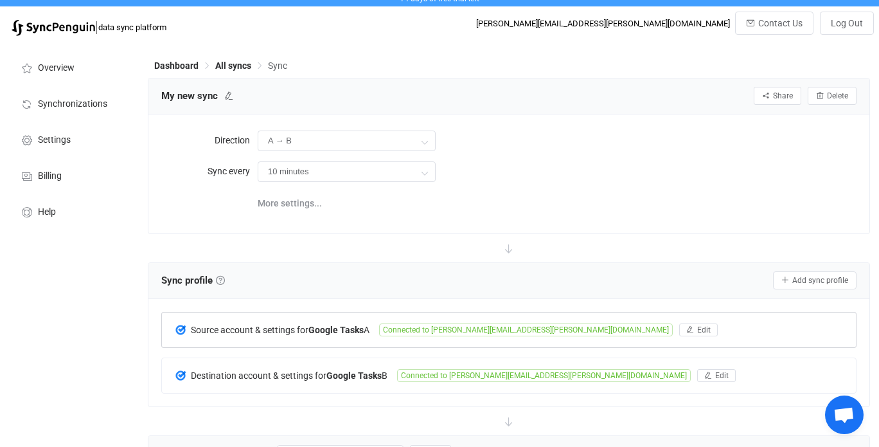
scroll to position [0, 0]
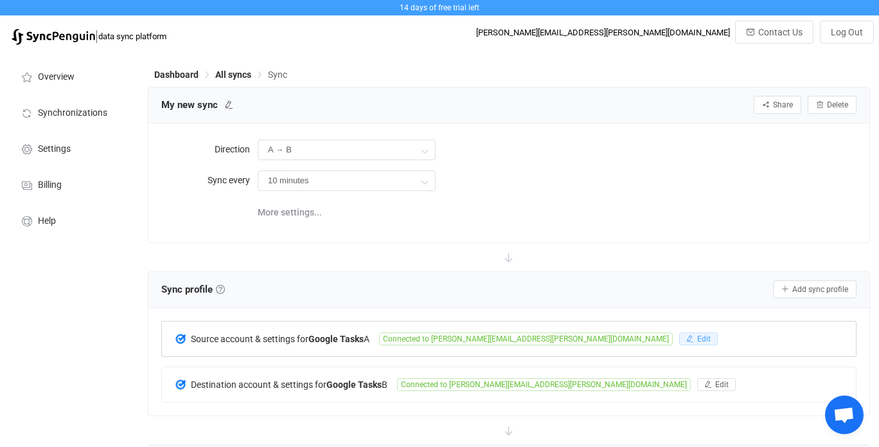
click at [679, 343] on button "Edit" at bounding box center [698, 338] width 39 height 13
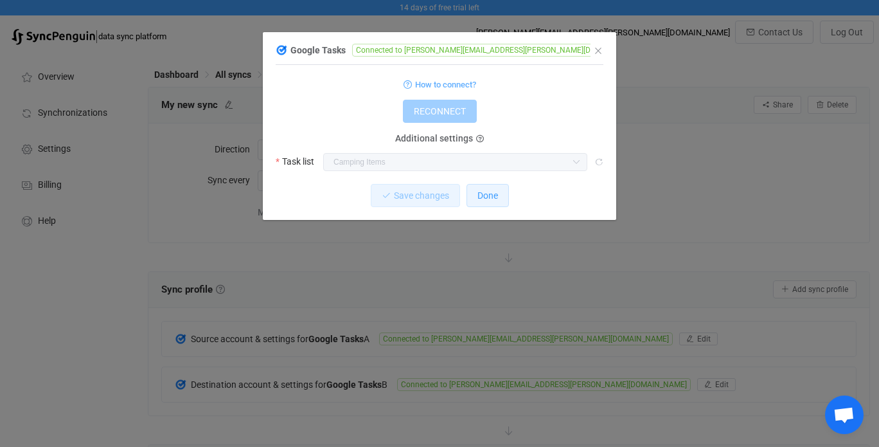
click at [490, 201] on span "Done" at bounding box center [488, 195] width 21 height 10
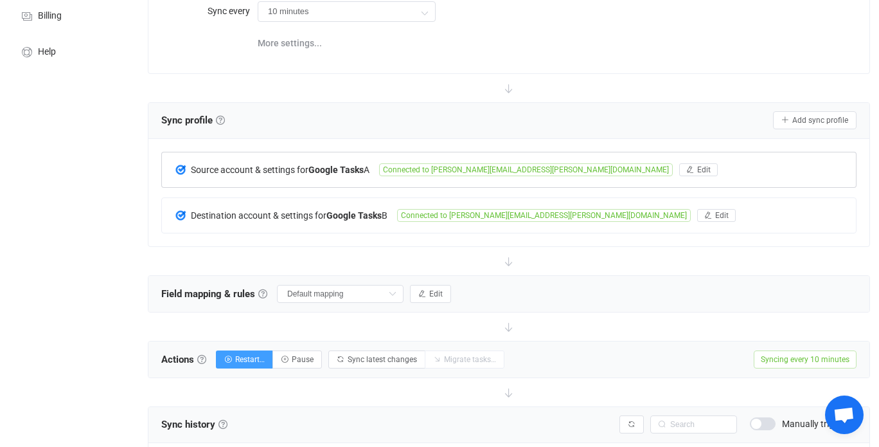
scroll to position [171, 0]
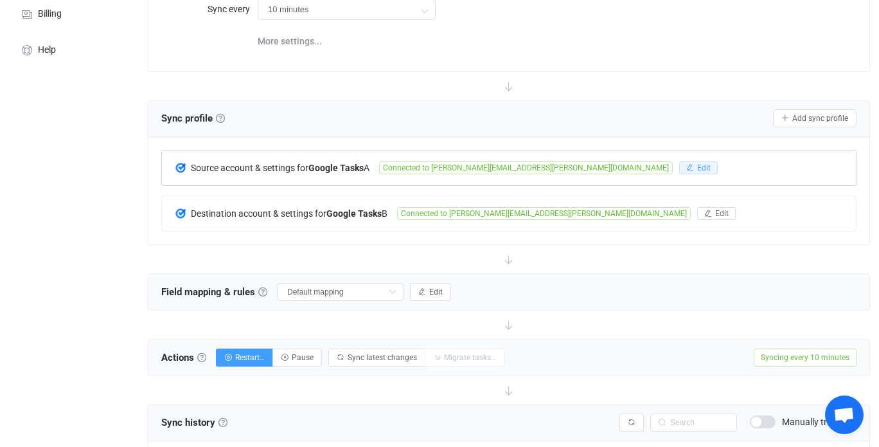
click at [679, 168] on button "Edit" at bounding box center [698, 167] width 39 height 13
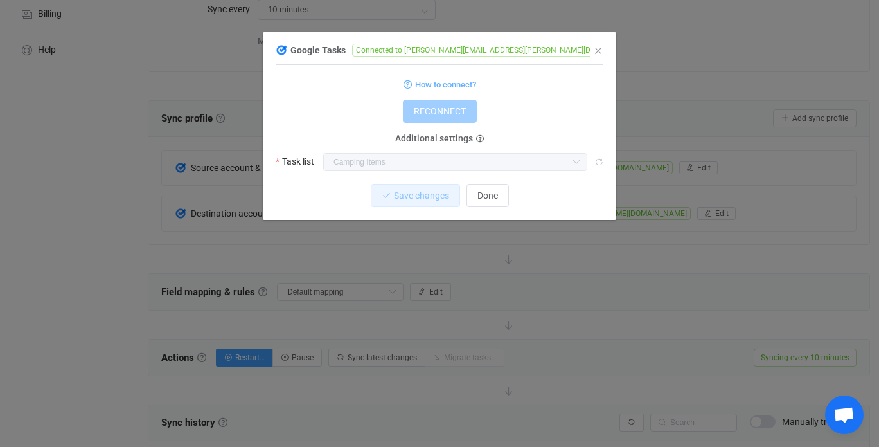
click at [468, 53] on span "Connected to [PERSON_NAME][EMAIL_ADDRESS][PERSON_NAME][DOMAIN_NAME]" at bounding box center [499, 50] width 294 height 13
click at [458, 125] on form "How to connect? RECONNECT Additional settings Task list Camping Items Personal …" at bounding box center [440, 123] width 328 height 95
click at [449, 170] on div "1 { { "refreshToken": "***", "accessToken": "***", "taskListId": "ZlB5Tkk2RnQxc…" at bounding box center [440, 122] width 328 height 103
click at [597, 54] on icon "Close" at bounding box center [598, 51] width 10 height 10
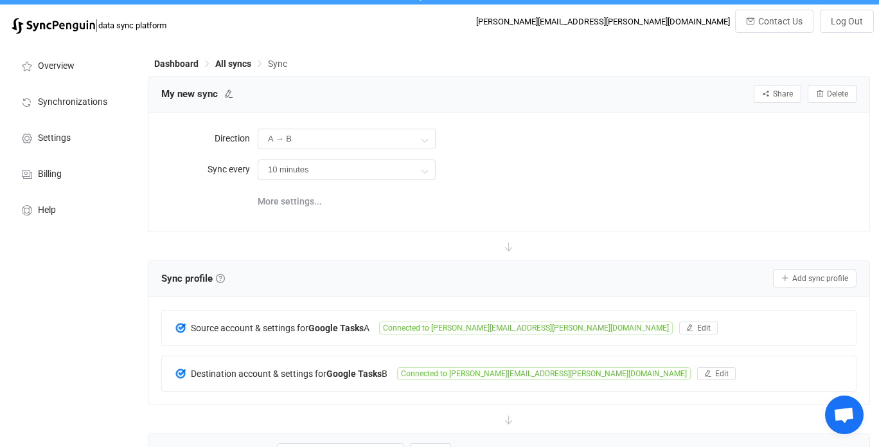
scroll to position [5, 0]
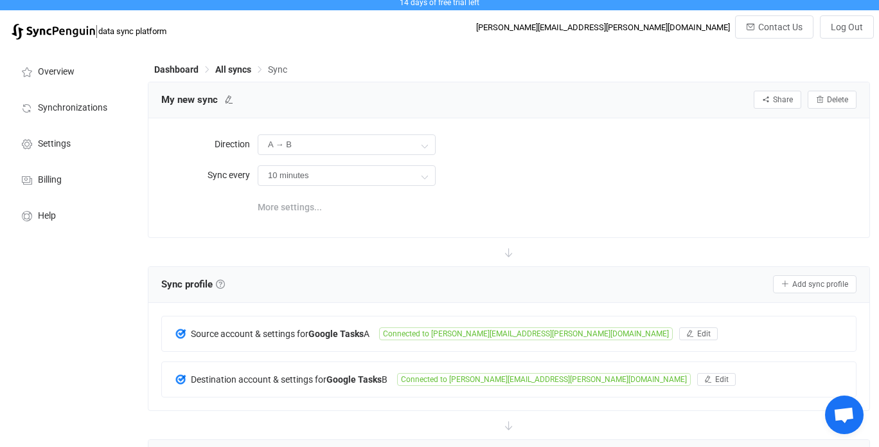
click at [302, 199] on span "More settings..." at bounding box center [290, 207] width 64 height 26
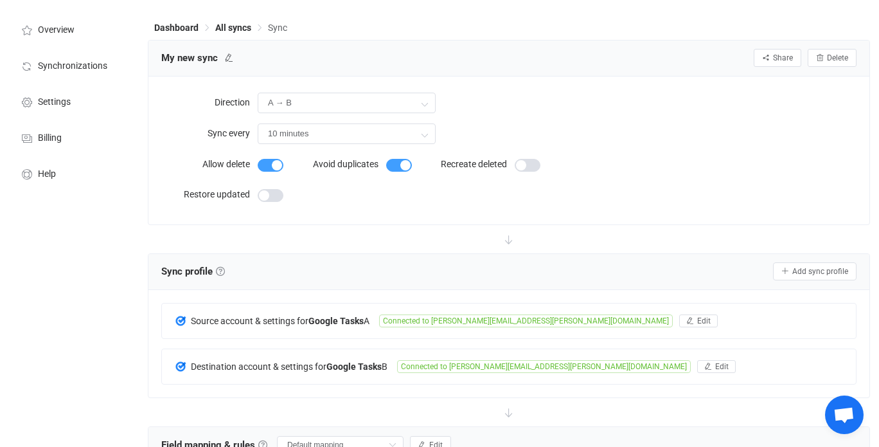
scroll to position [53, 0]
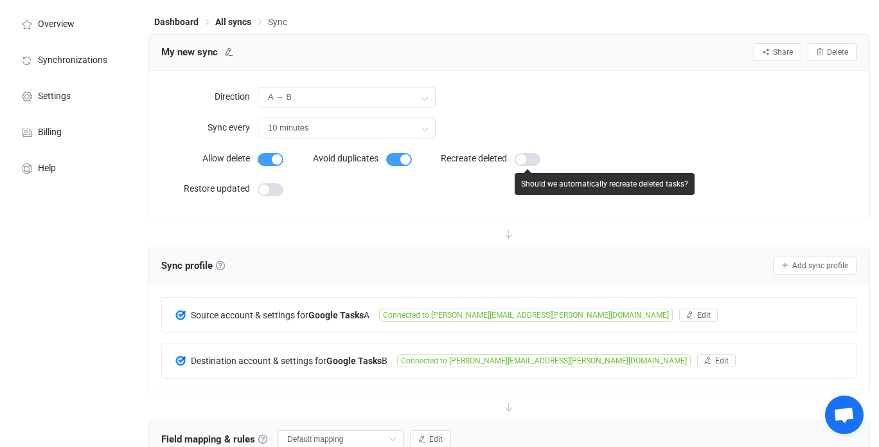
click at [534, 161] on span at bounding box center [528, 159] width 26 height 13
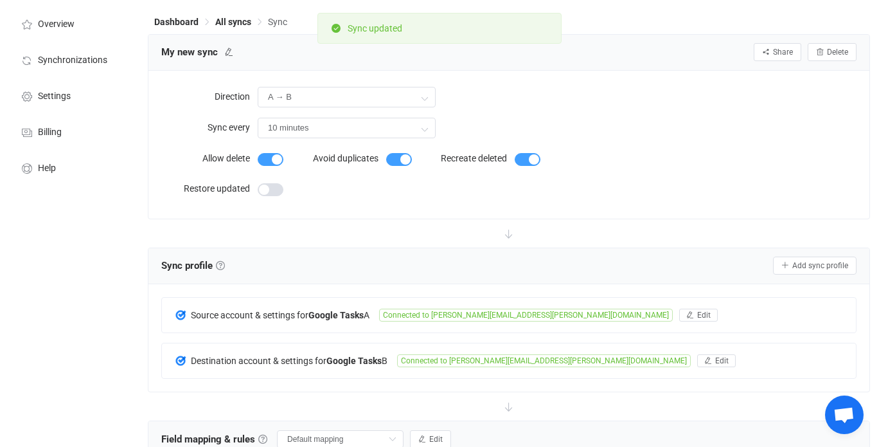
click at [518, 162] on span at bounding box center [528, 159] width 26 height 13
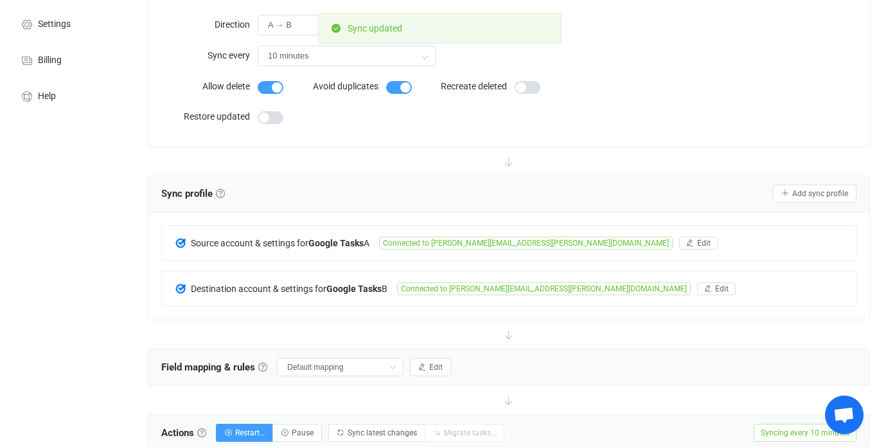
scroll to position [171, 0]
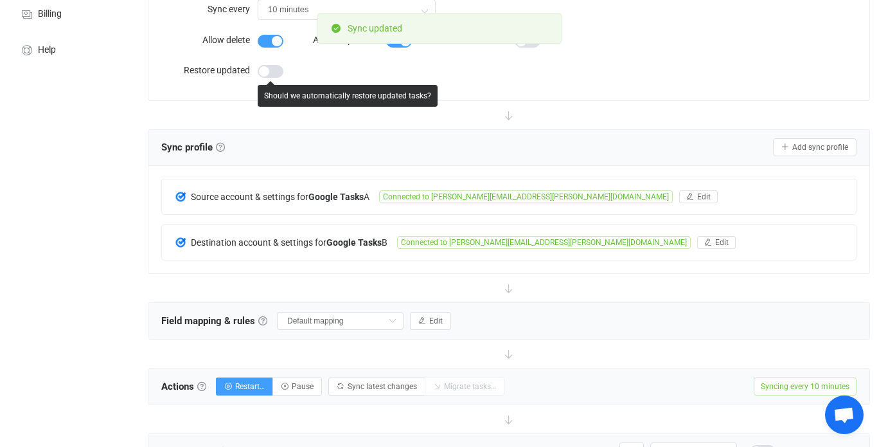
click at [280, 71] on span at bounding box center [271, 71] width 26 height 13
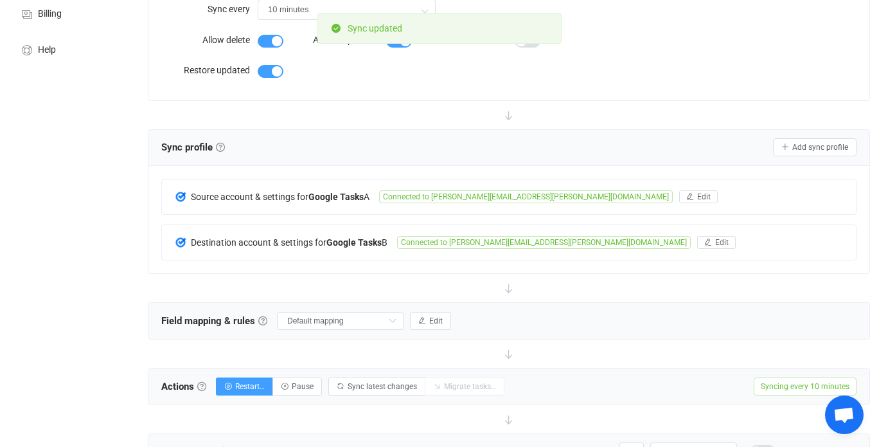
scroll to position [153, 0]
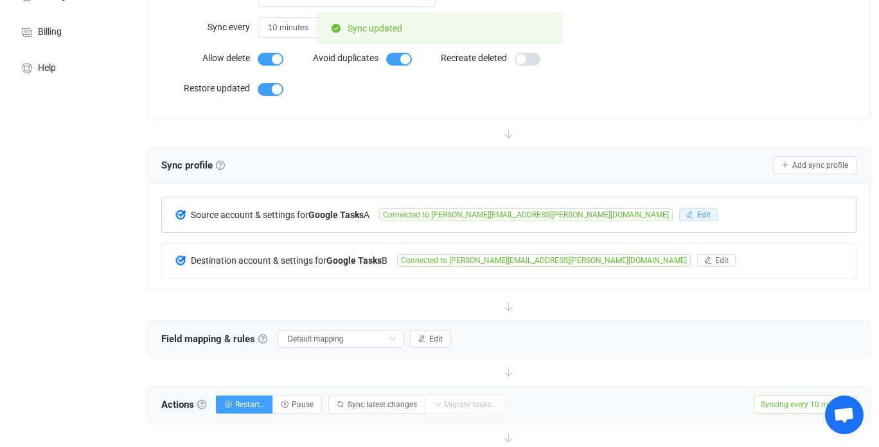
click at [697, 213] on span "Edit" at bounding box center [703, 214] width 13 height 9
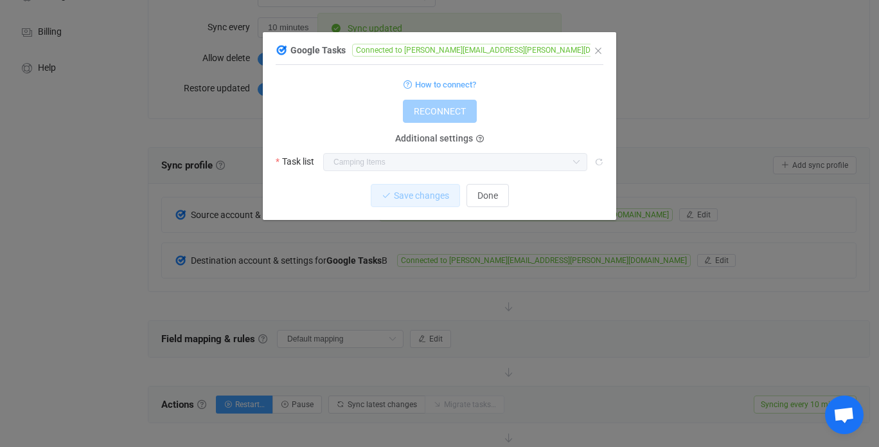
click at [398, 53] on span "Connected to [PERSON_NAME][EMAIL_ADDRESS][PERSON_NAME][DOMAIN_NAME]" at bounding box center [499, 50] width 294 height 13
click at [432, 85] on span "How to connect?" at bounding box center [445, 84] width 61 height 15
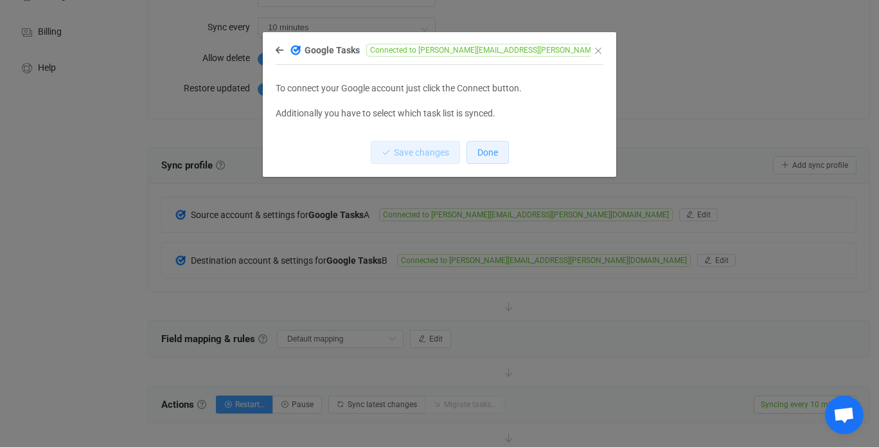
click at [486, 156] on span "Done" at bounding box center [488, 152] width 21 height 10
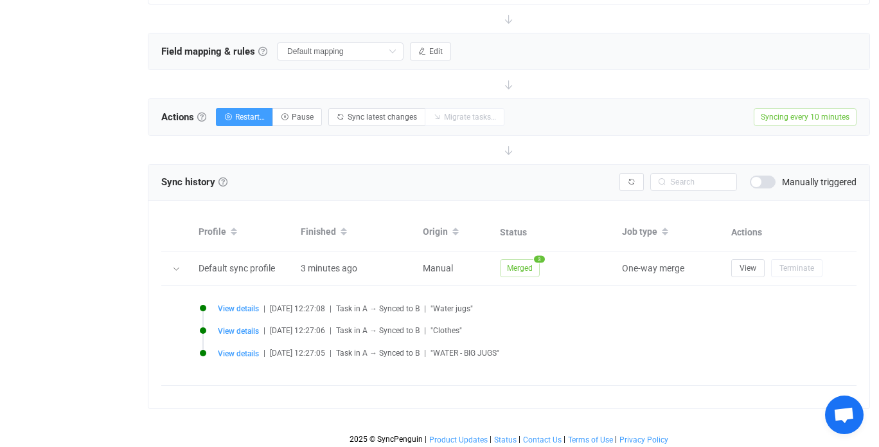
scroll to position [442, 0]
